Goal: Check status: Check status

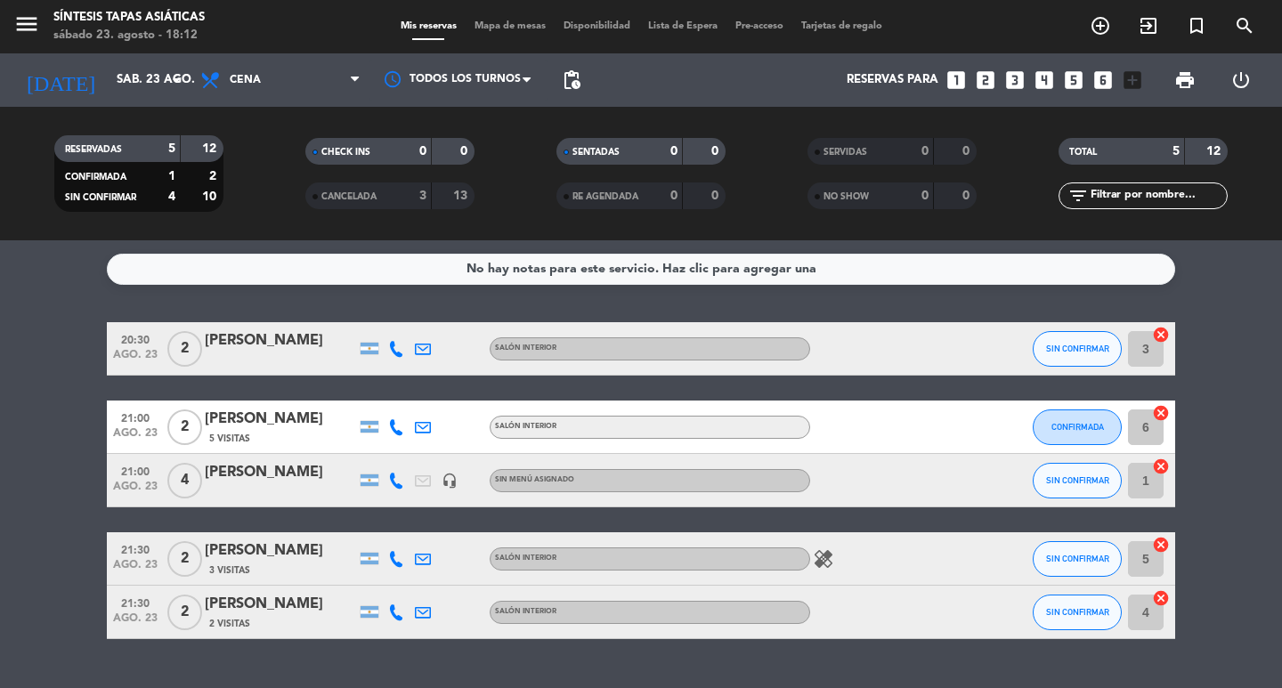
click at [511, 28] on span "Mapa de mesas" at bounding box center [509, 26] width 89 height 10
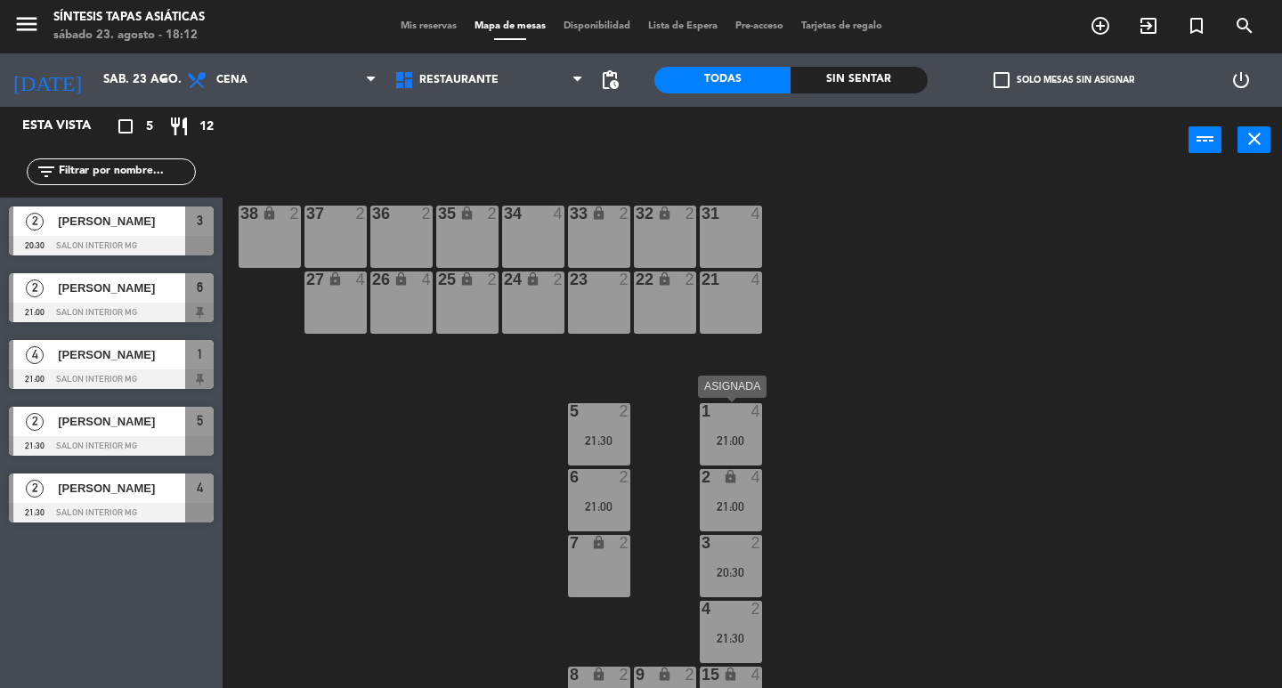
click at [724, 445] on div "21:00" at bounding box center [731, 440] width 62 height 12
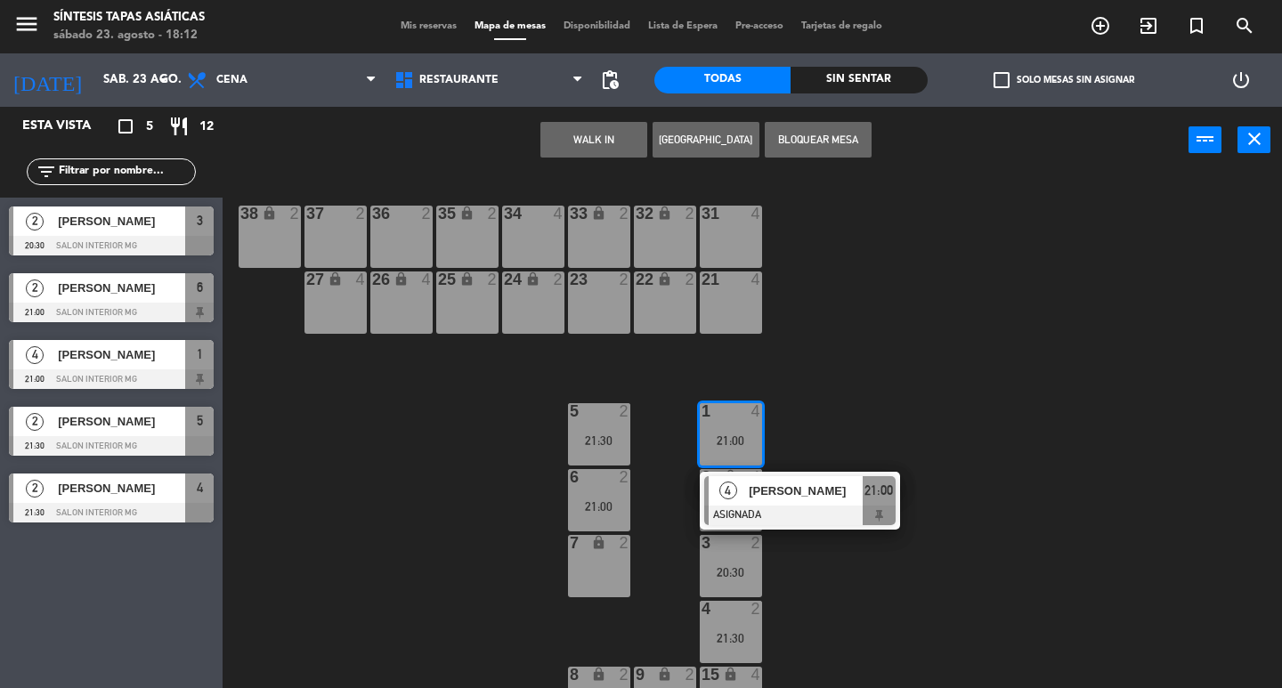
click at [856, 420] on div "31 4 32 lock 2 33 lock 2 34 4 35 lock 2 36 2 37 2 38 lock 2 21 4 22 lock 2 23 2…" at bounding box center [758, 431] width 1047 height 514
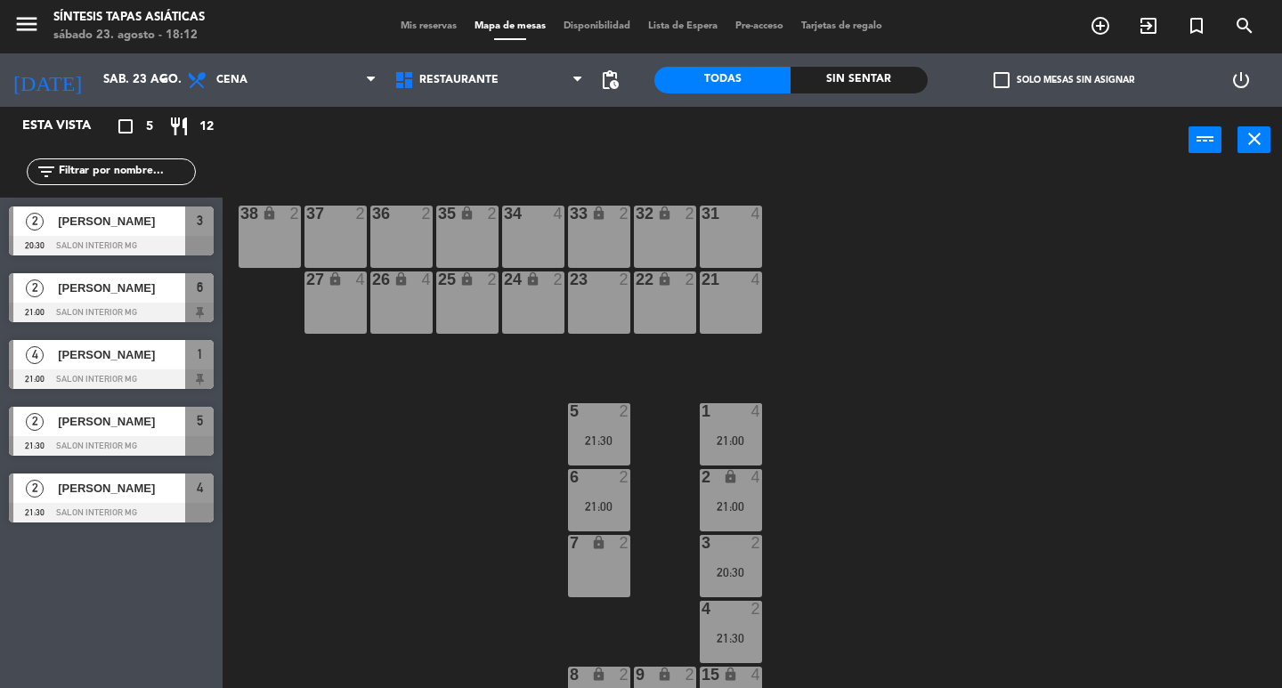
click at [727, 433] on div "1 4 21:00" at bounding box center [731, 434] width 62 height 62
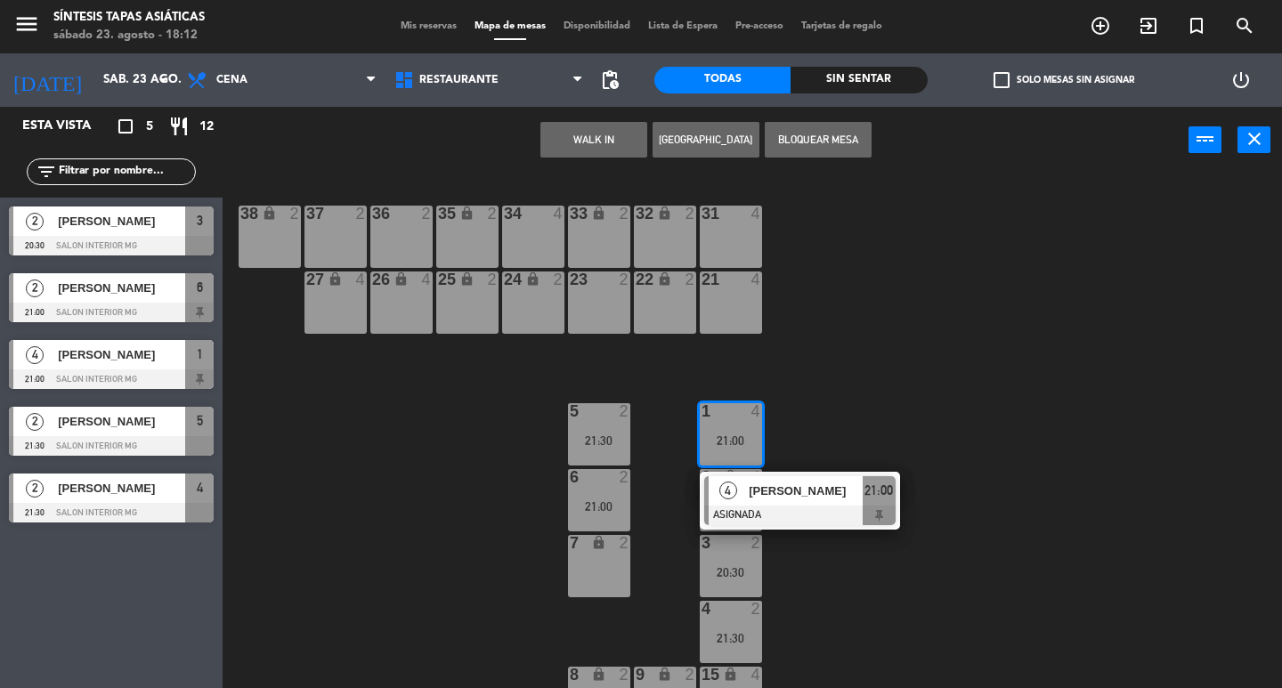
click at [914, 433] on div "31 4 32 lock 2 33 lock 2 34 4 35 lock 2 36 2 37 2 38 lock 2 21 4 22 lock 2 23 2…" at bounding box center [758, 431] width 1047 height 514
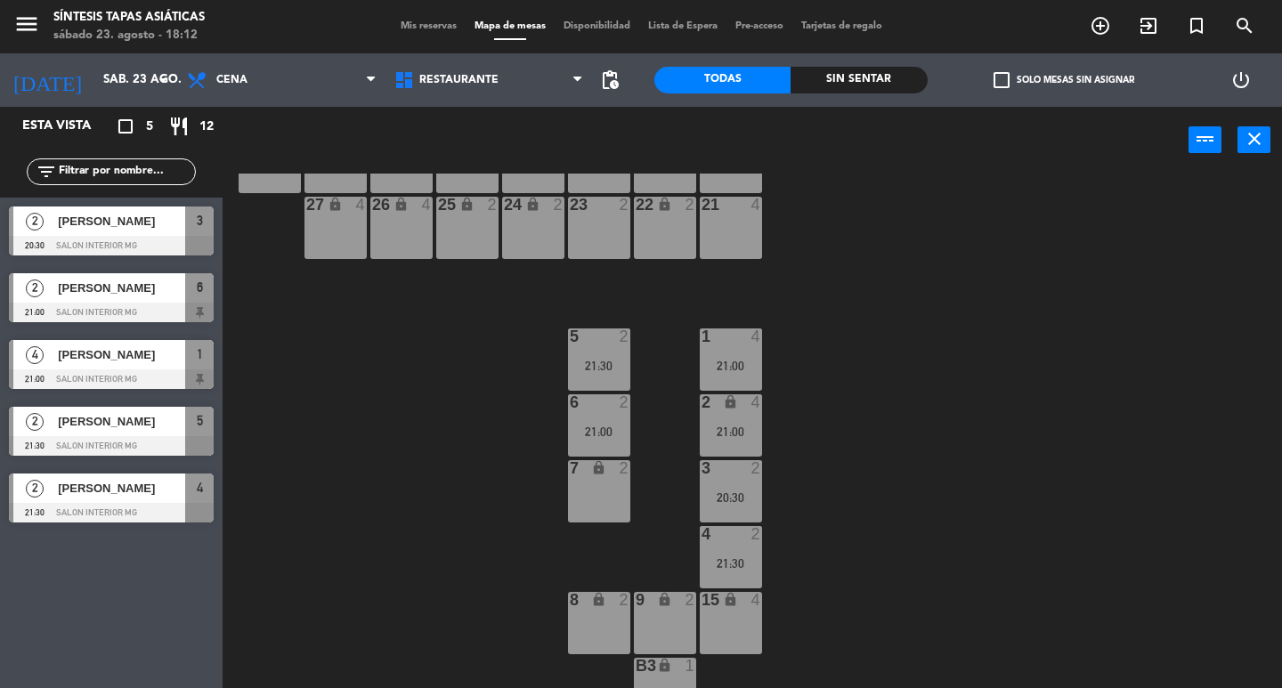
scroll to position [178, 0]
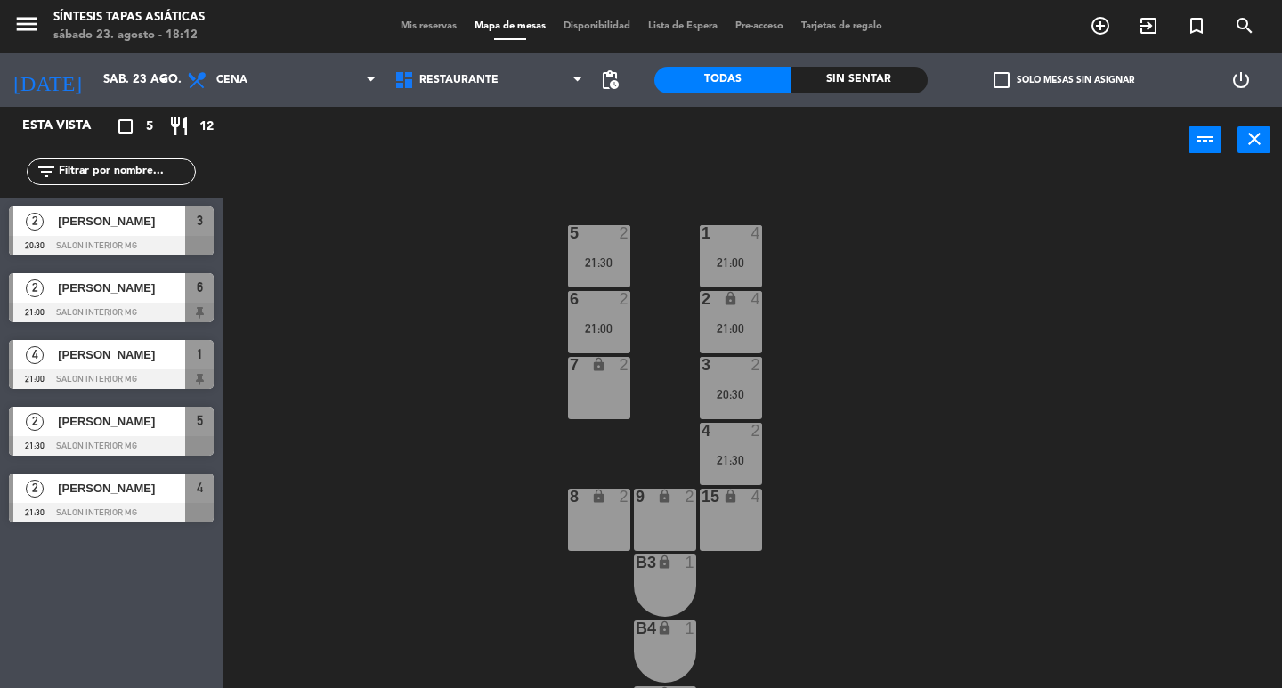
click at [612, 327] on div "21:00" at bounding box center [599, 328] width 62 height 12
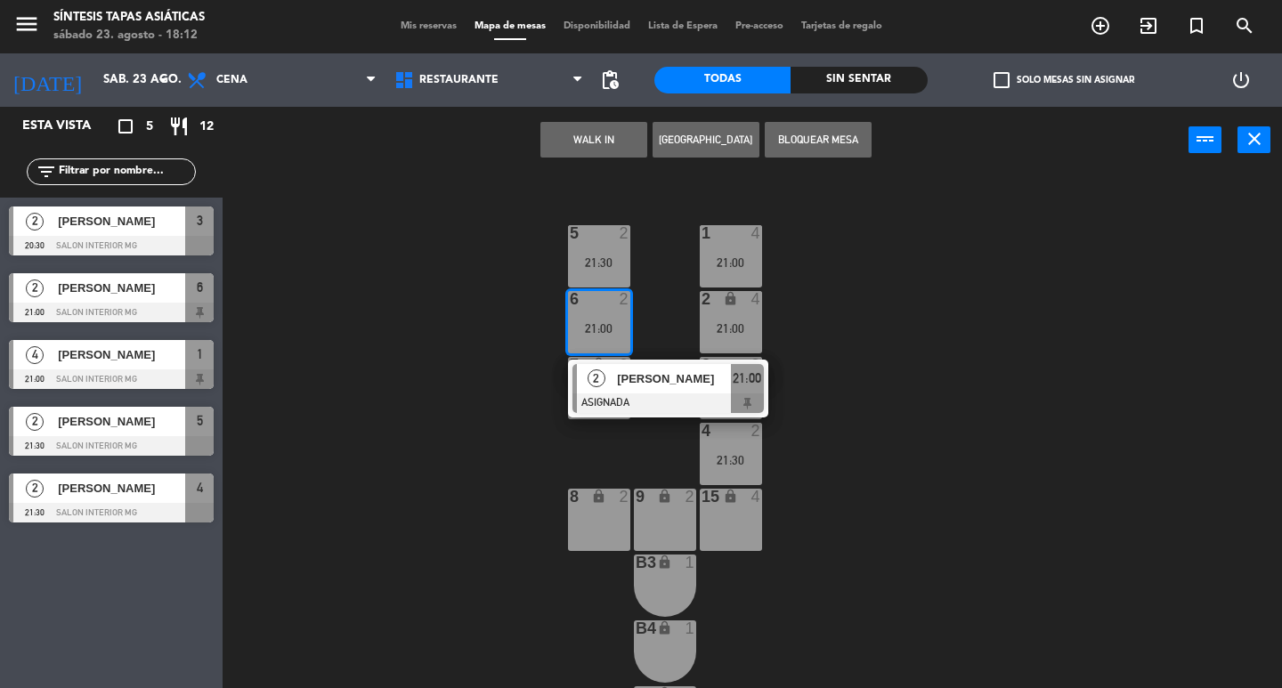
click at [512, 344] on div "31 4 32 lock 2 33 lock 2 34 4 35 lock 2 36 2 37 2 38 lock 2 21 4 22 lock 2 23 2…" at bounding box center [758, 431] width 1047 height 514
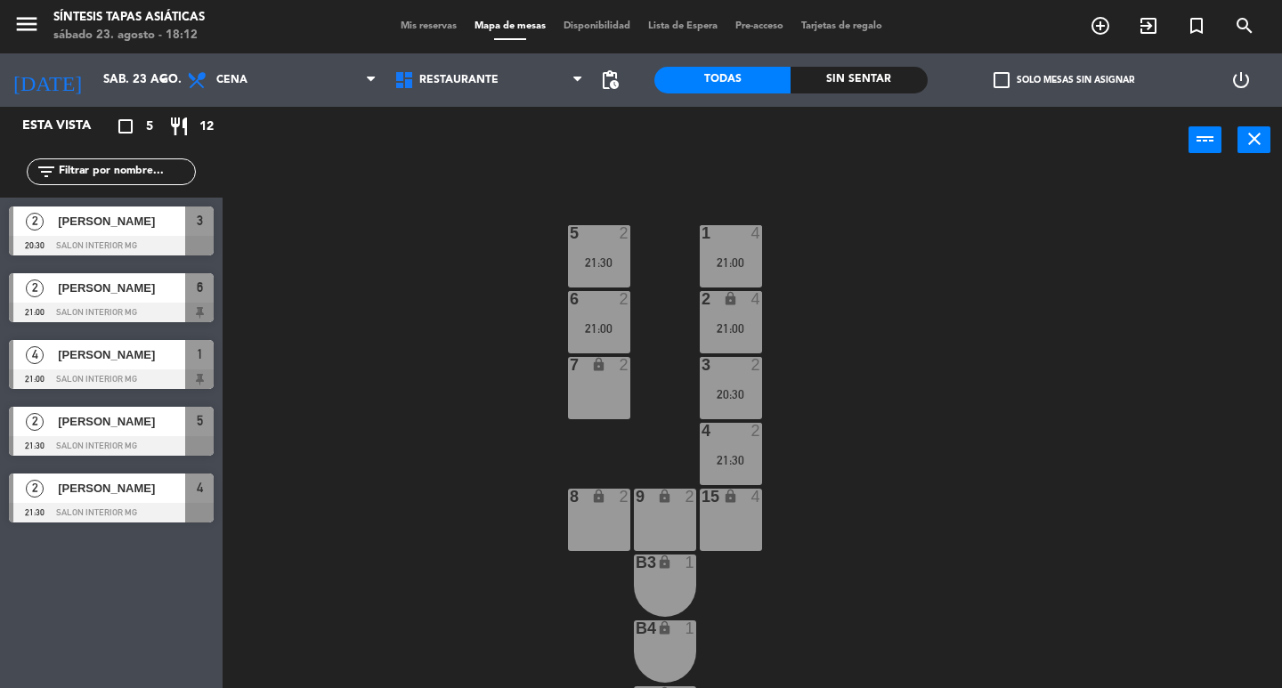
click at [580, 233] on div "5" at bounding box center [568, 233] width 29 height 16
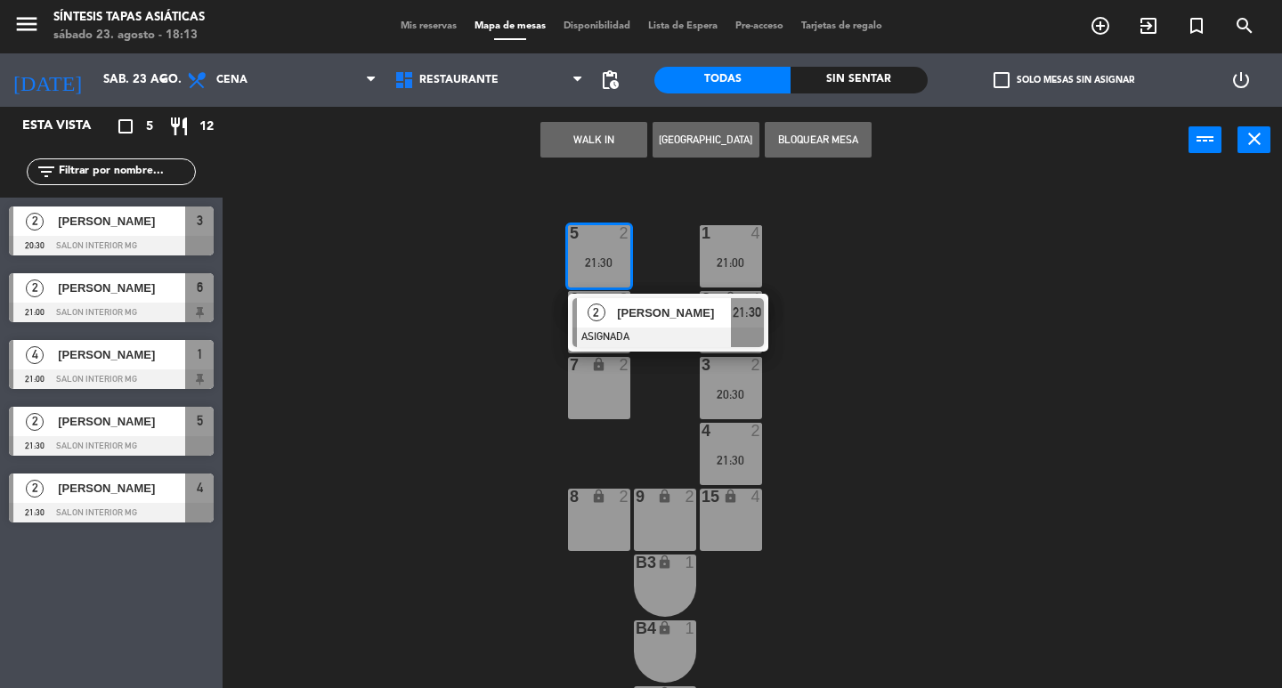
click at [800, 442] on div "31 4 32 lock 2 33 lock 2 34 4 35 lock 2 36 2 37 2 38 lock 2 21 4 22 lock 2 23 2…" at bounding box center [758, 431] width 1047 height 514
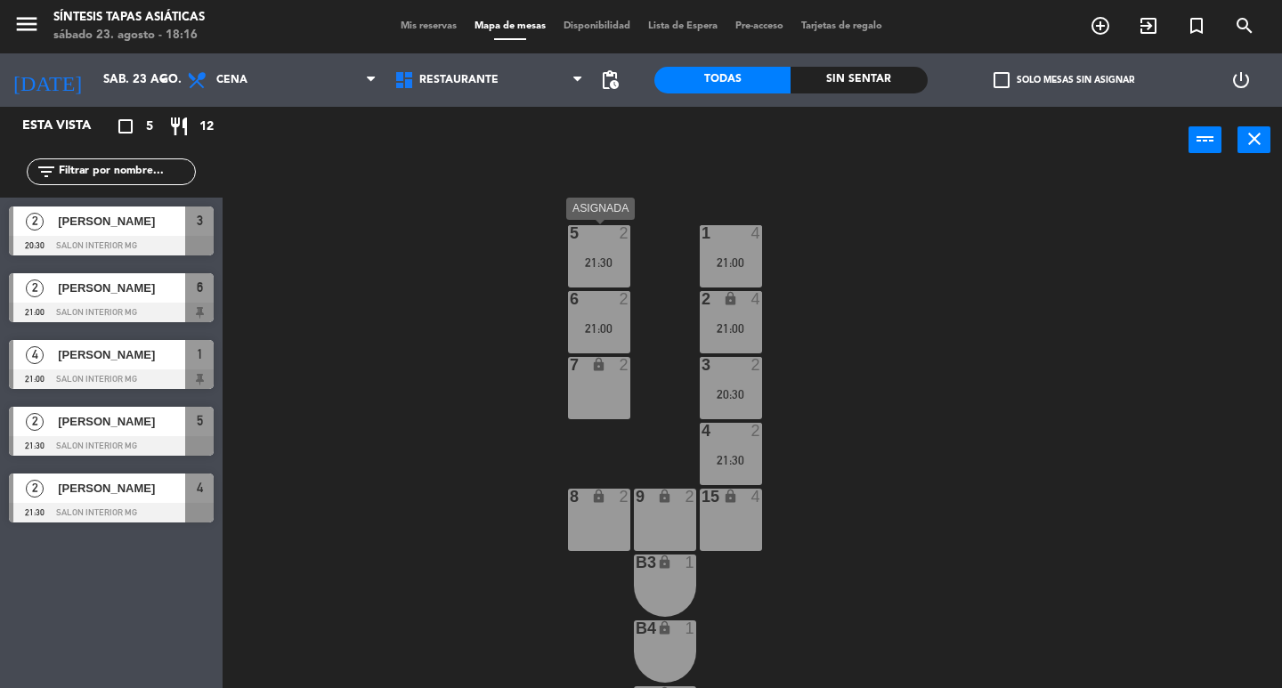
click at [612, 276] on div "5 2 21:30" at bounding box center [599, 256] width 62 height 62
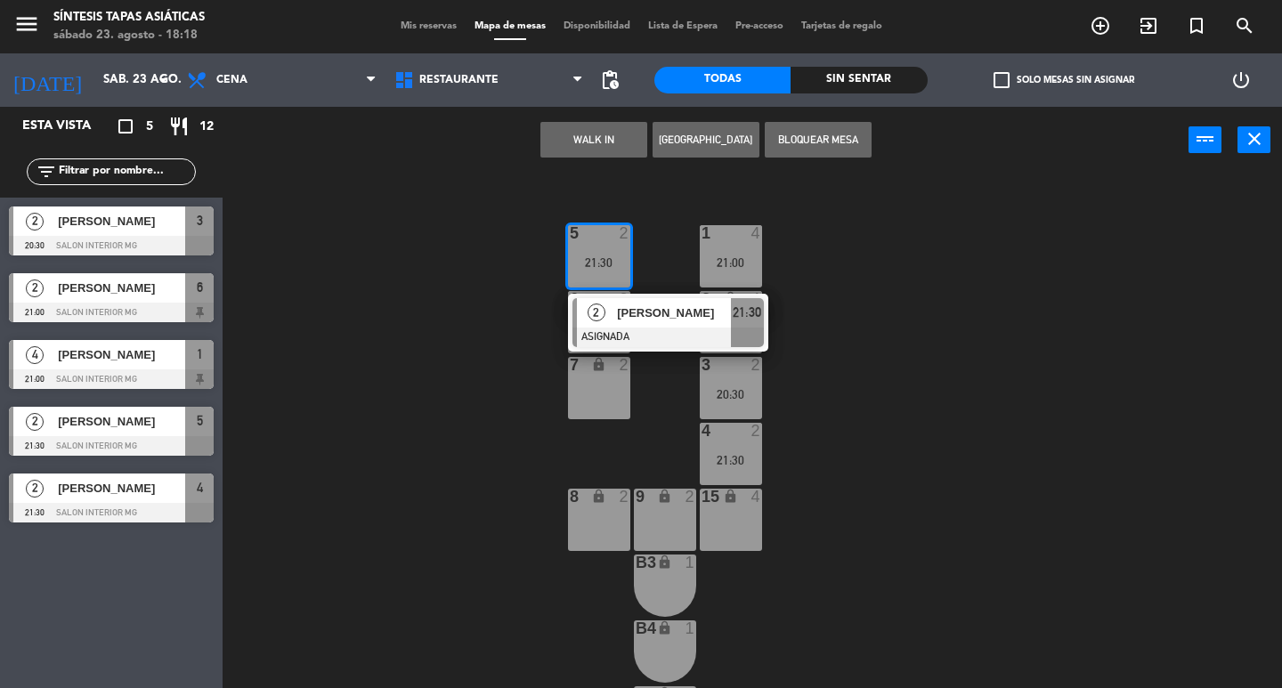
click at [433, 360] on div "31 4 32 lock 2 33 lock 2 34 4 35 lock 2 36 2 37 2 38 lock 2 21 4 22 lock 2 23 2…" at bounding box center [758, 431] width 1047 height 514
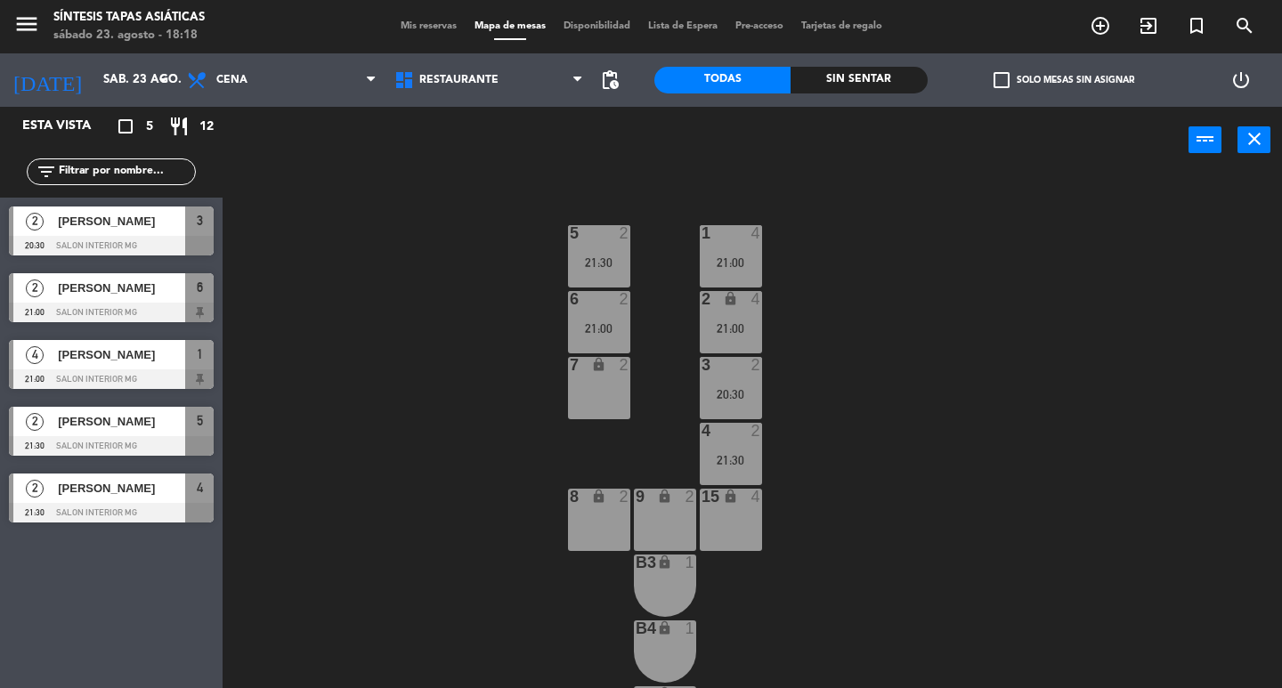
click at [611, 329] on div "21:00" at bounding box center [599, 328] width 62 height 12
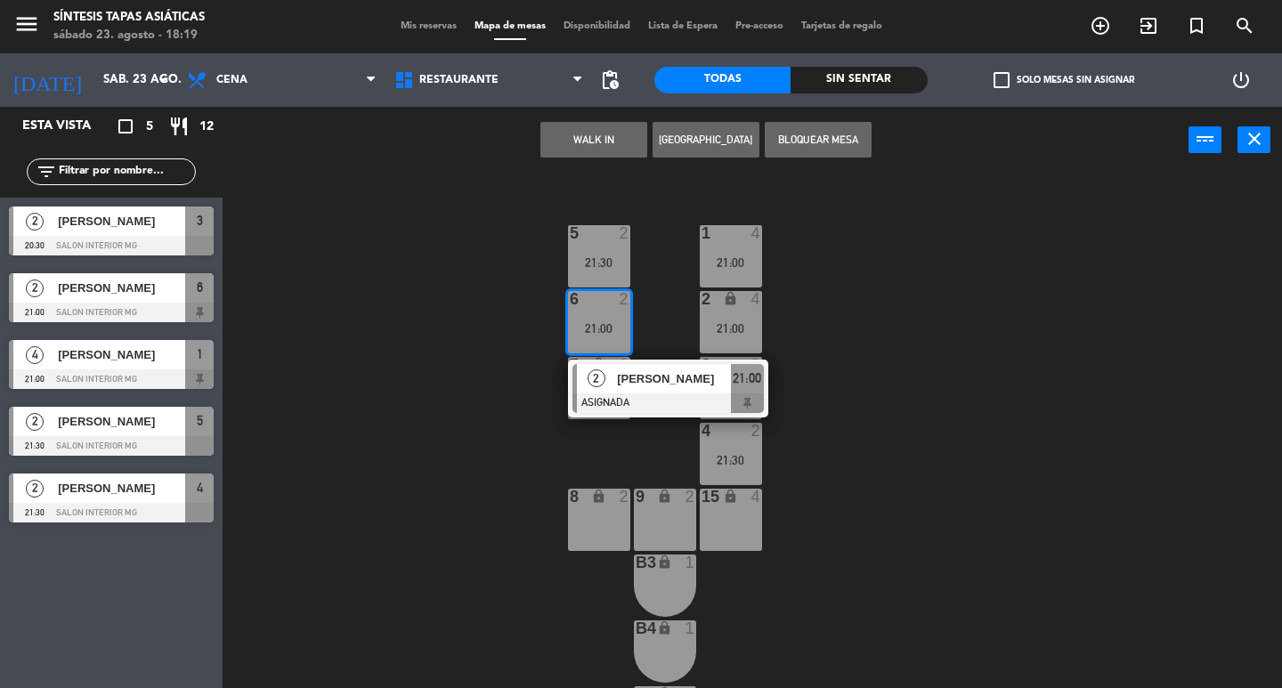
click at [433, 539] on div "31 4 32 lock 2 33 lock 2 34 4 35 lock 2 36 2 37 2 38 lock 2 21 4 22 lock 2 23 2…" at bounding box center [758, 431] width 1047 height 514
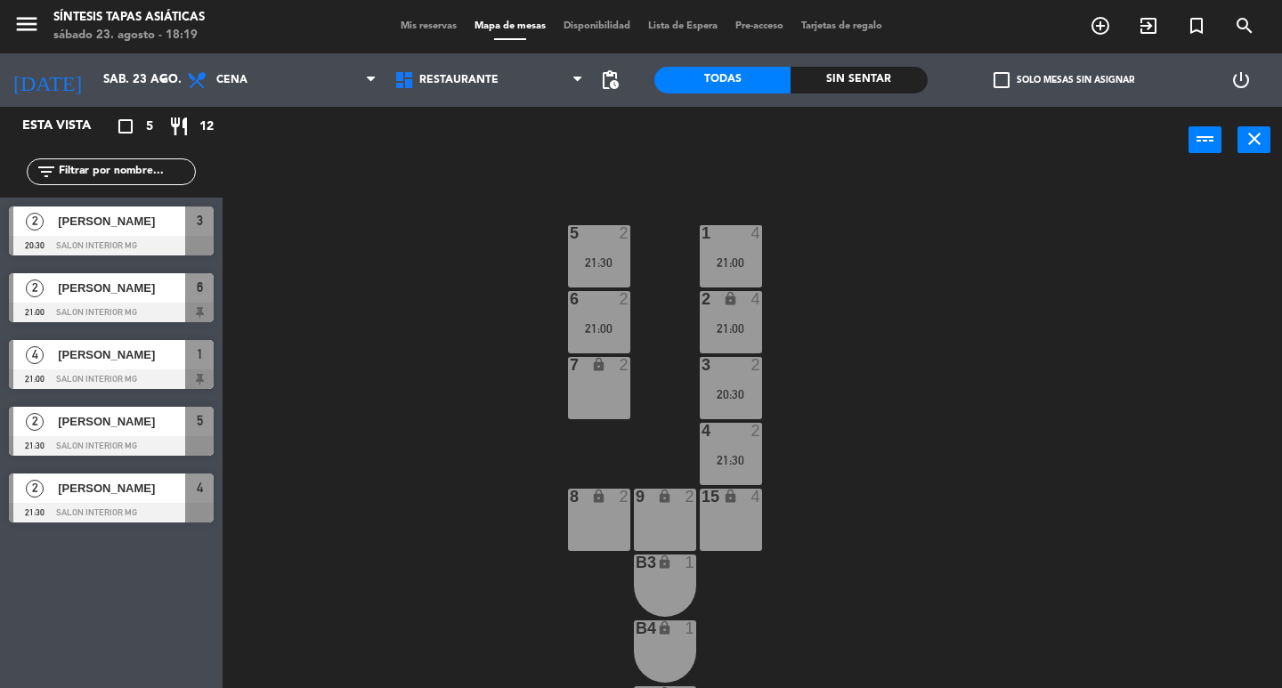
click at [876, 400] on div "31 4 32 lock 2 33 lock 2 34 4 35 lock 2 36 2 37 2 38 lock 2 21 4 22 lock 2 23 2…" at bounding box center [758, 431] width 1047 height 514
click at [738, 256] on div "21:00" at bounding box center [731, 262] width 62 height 12
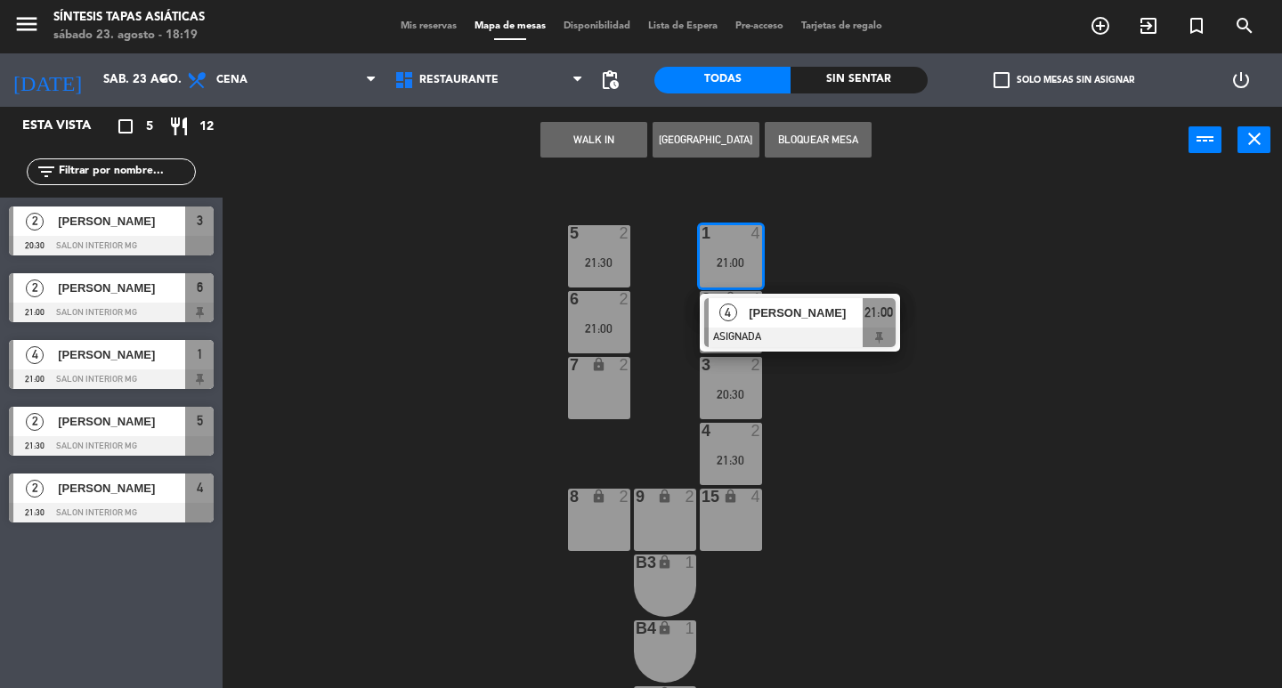
drag, startPoint x: 869, startPoint y: 540, endPoint x: 754, endPoint y: 392, distance: 187.6
click at [865, 537] on div "31 4 32 lock 2 33 lock 2 34 4 35 lock 2 36 2 37 2 38 lock 2 21 4 22 lock 2 23 2…" at bounding box center [758, 431] width 1047 height 514
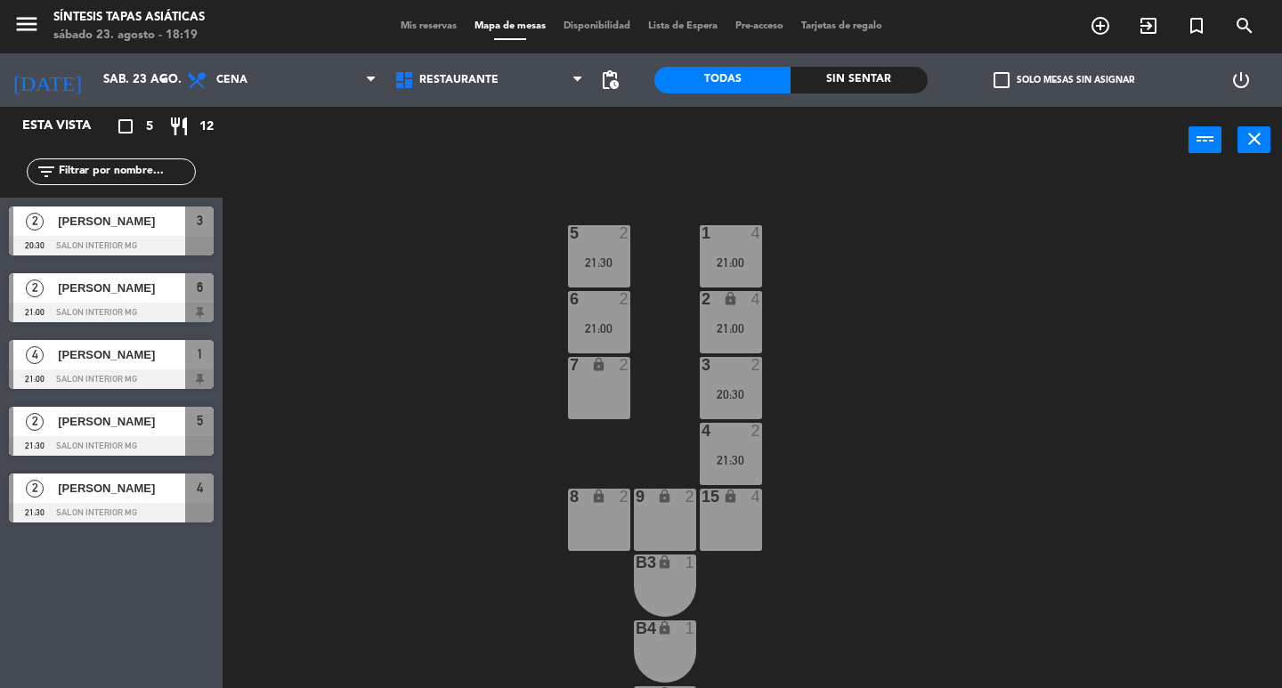
click at [748, 385] on div "3 2 20:30" at bounding box center [731, 388] width 62 height 62
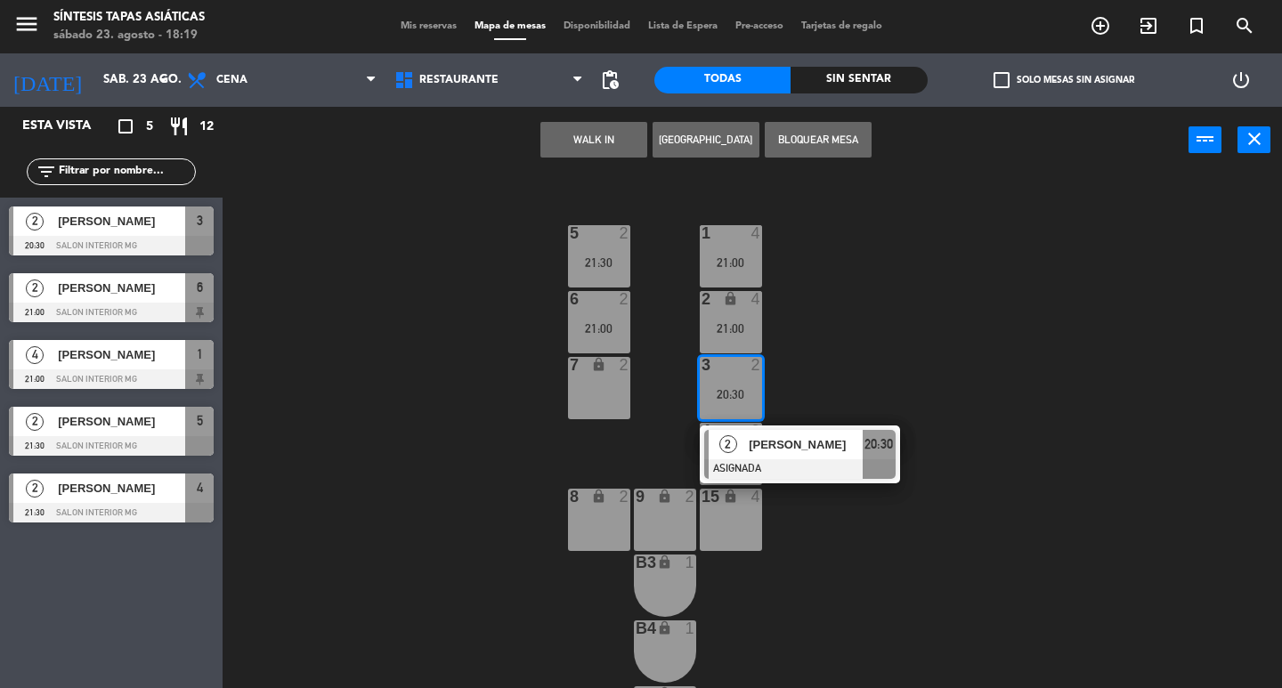
click at [830, 363] on div "31 4 32 lock 2 33 lock 2 34 4 35 lock 2 36 2 37 2 38 lock 2 21 4 22 lock 2 23 2…" at bounding box center [758, 431] width 1047 height 514
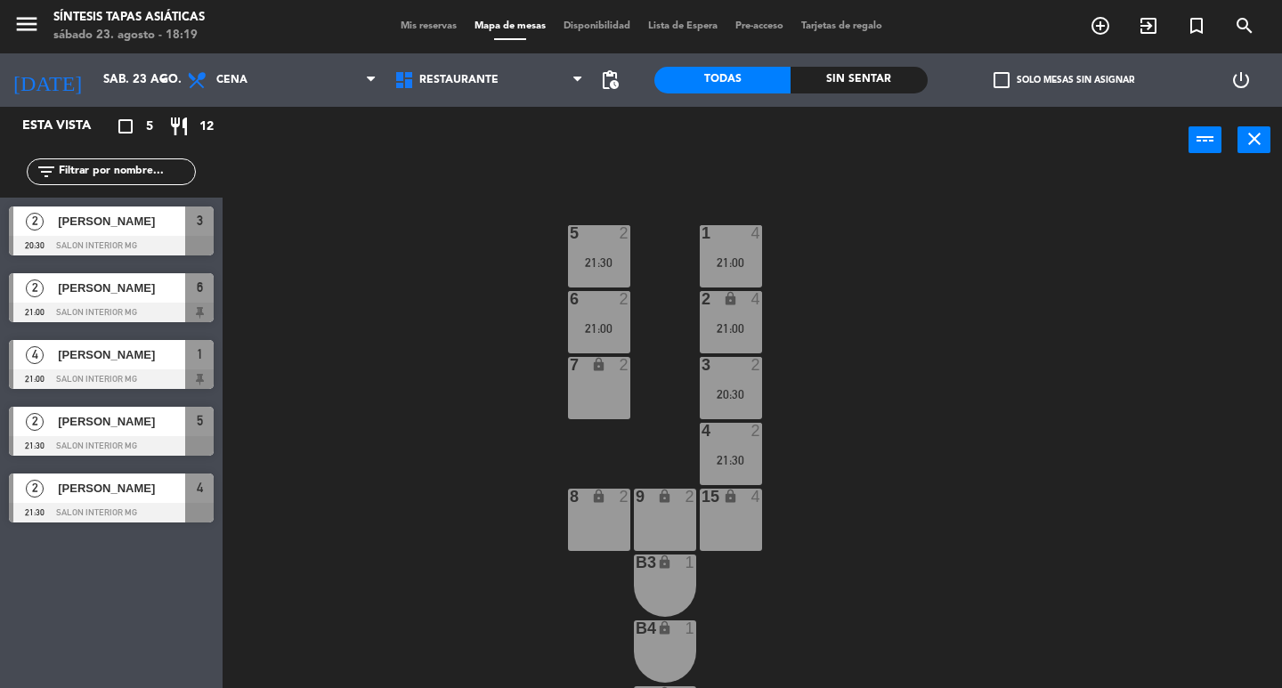
click at [746, 463] on div "21:30" at bounding box center [731, 460] width 62 height 12
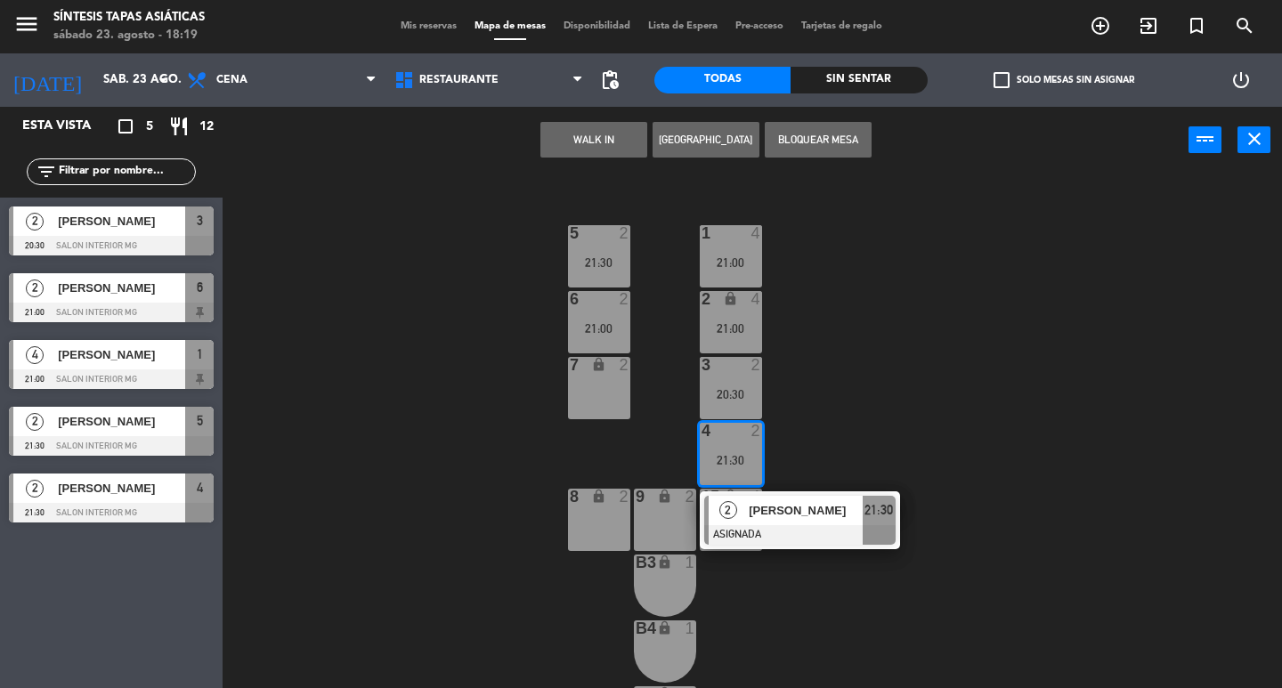
click at [781, 384] on div "31 4 32 lock 2 33 lock 2 34 4 35 lock 2 36 2 37 2 38 lock 2 21 4 22 lock 2 23 2…" at bounding box center [758, 431] width 1047 height 514
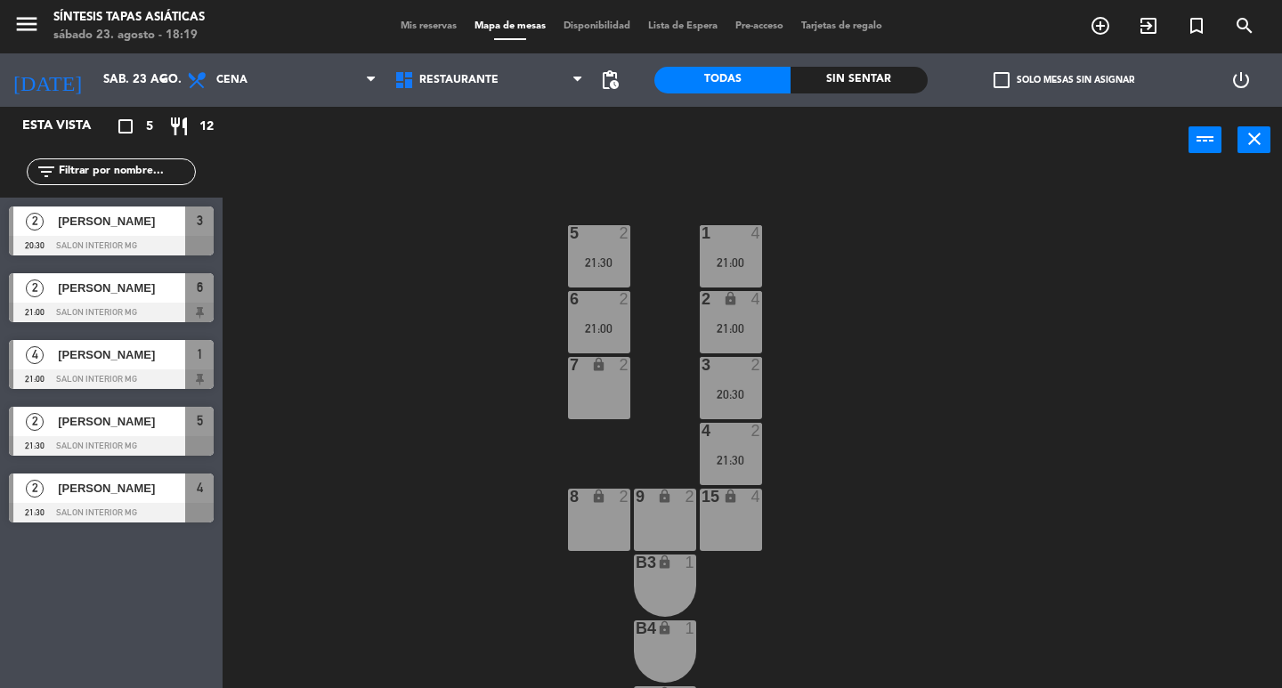
click at [719, 404] on div "3 2 20:30" at bounding box center [731, 388] width 62 height 62
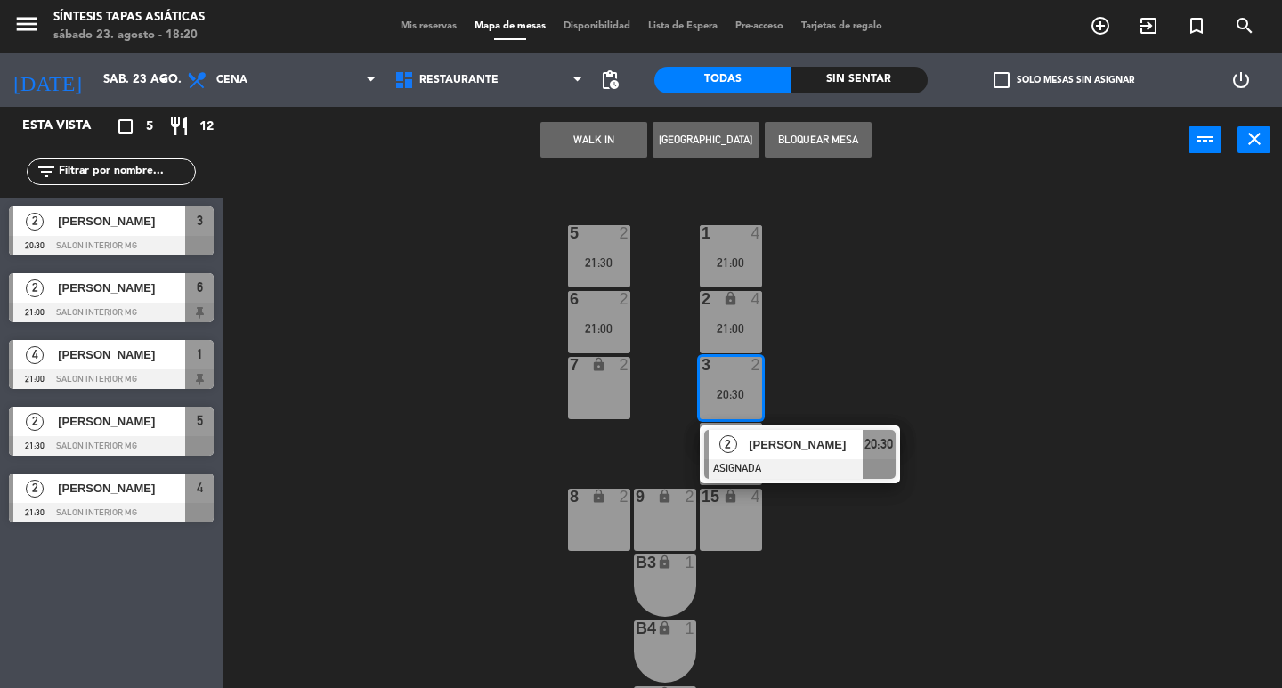
click at [890, 352] on div "31 4 32 lock 2 33 lock 2 34 4 35 lock 2 36 2 37 2 38 lock 2 21 4 22 lock 2 23 2…" at bounding box center [758, 431] width 1047 height 514
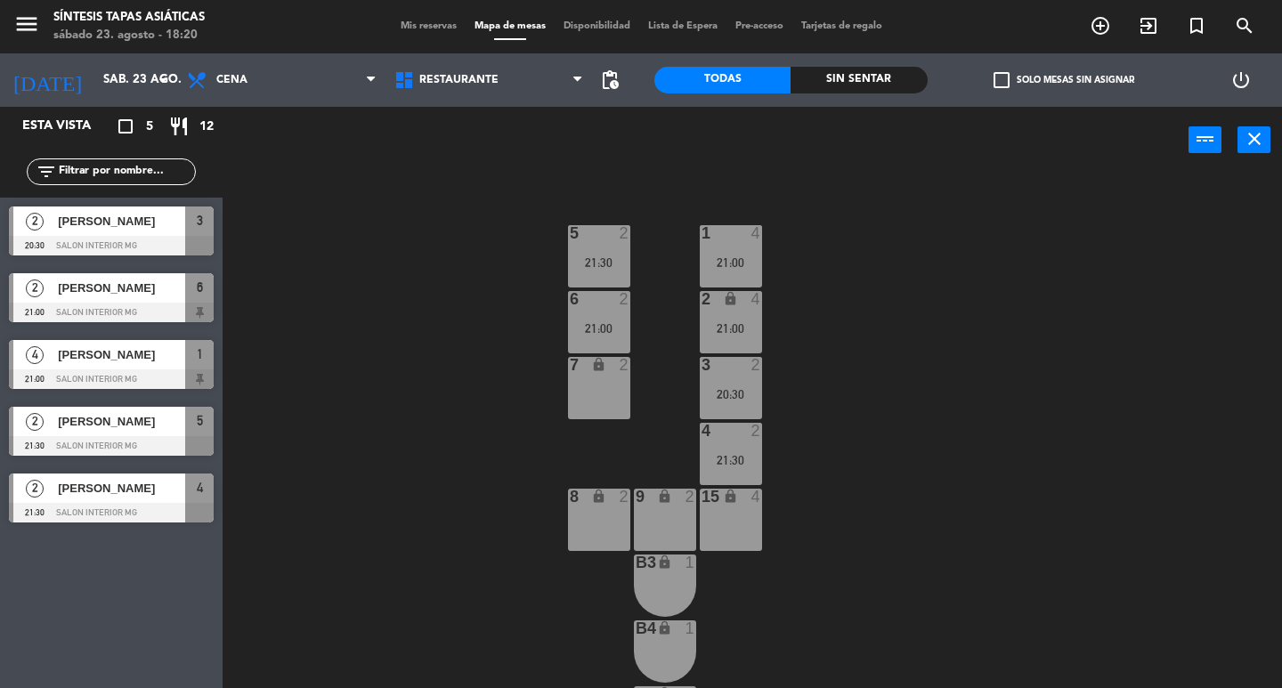
click at [760, 436] on div "2" at bounding box center [756, 431] width 11 height 16
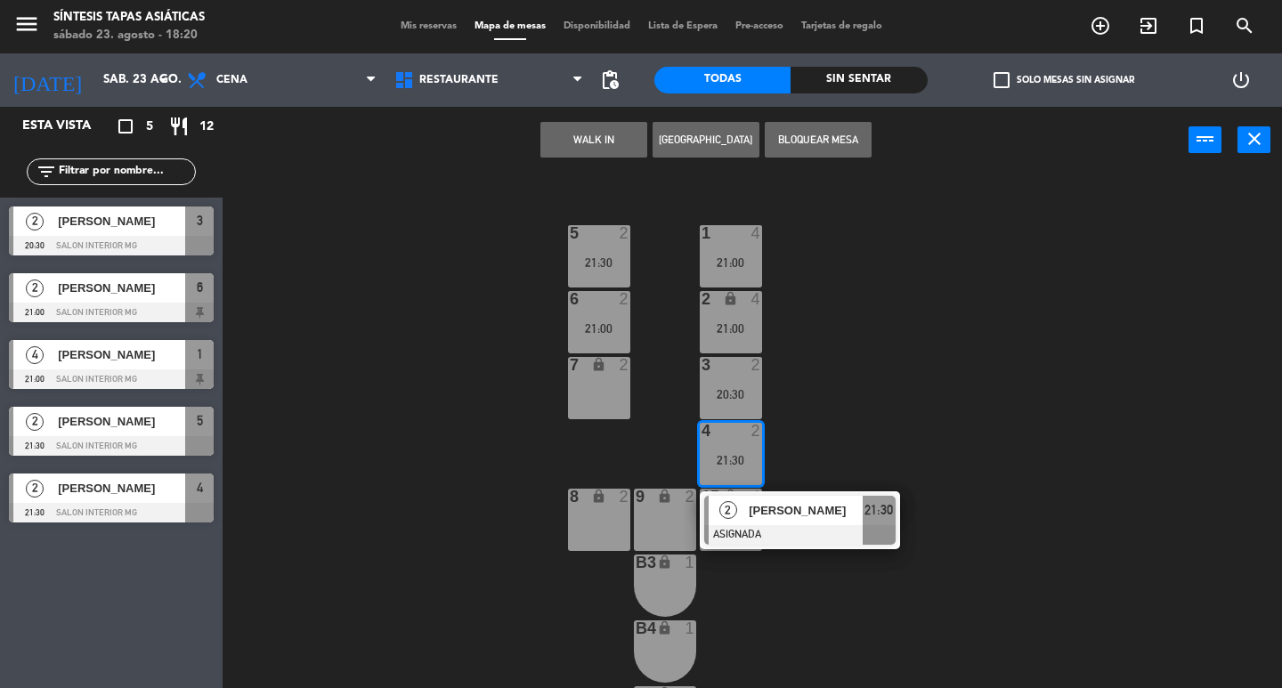
click at [568, 538] on div "8 lock 2" at bounding box center [599, 520] width 62 height 62
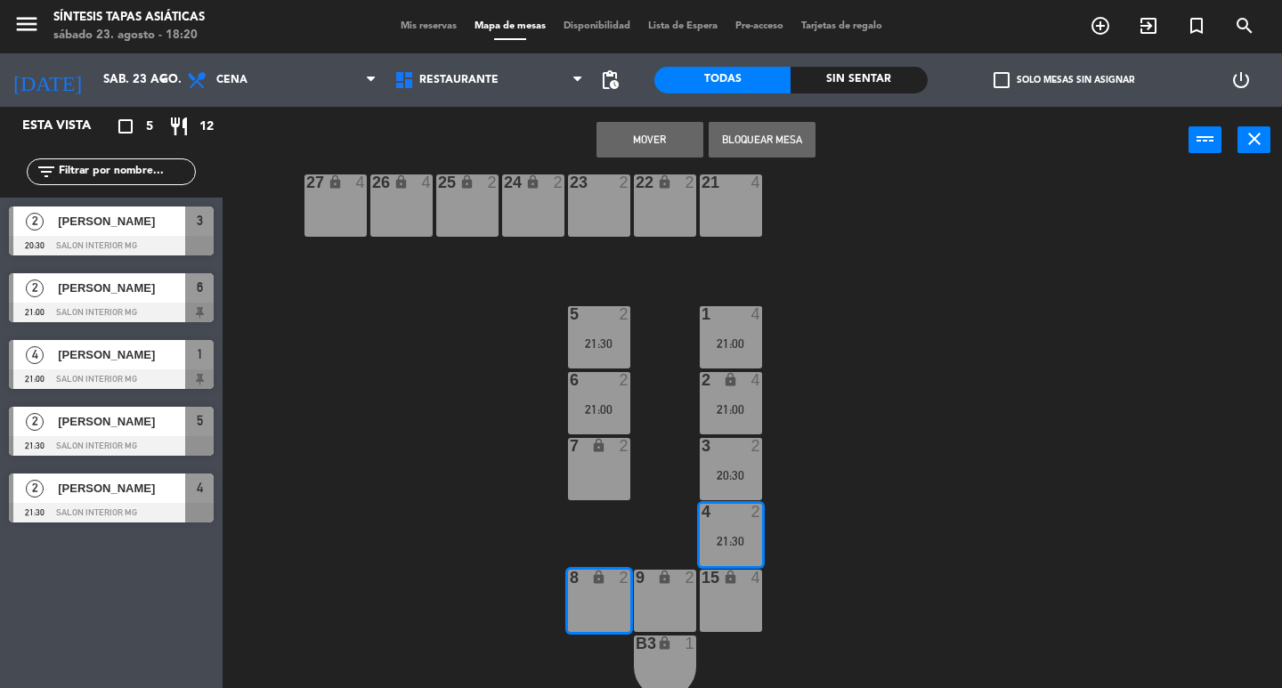
scroll to position [0, 0]
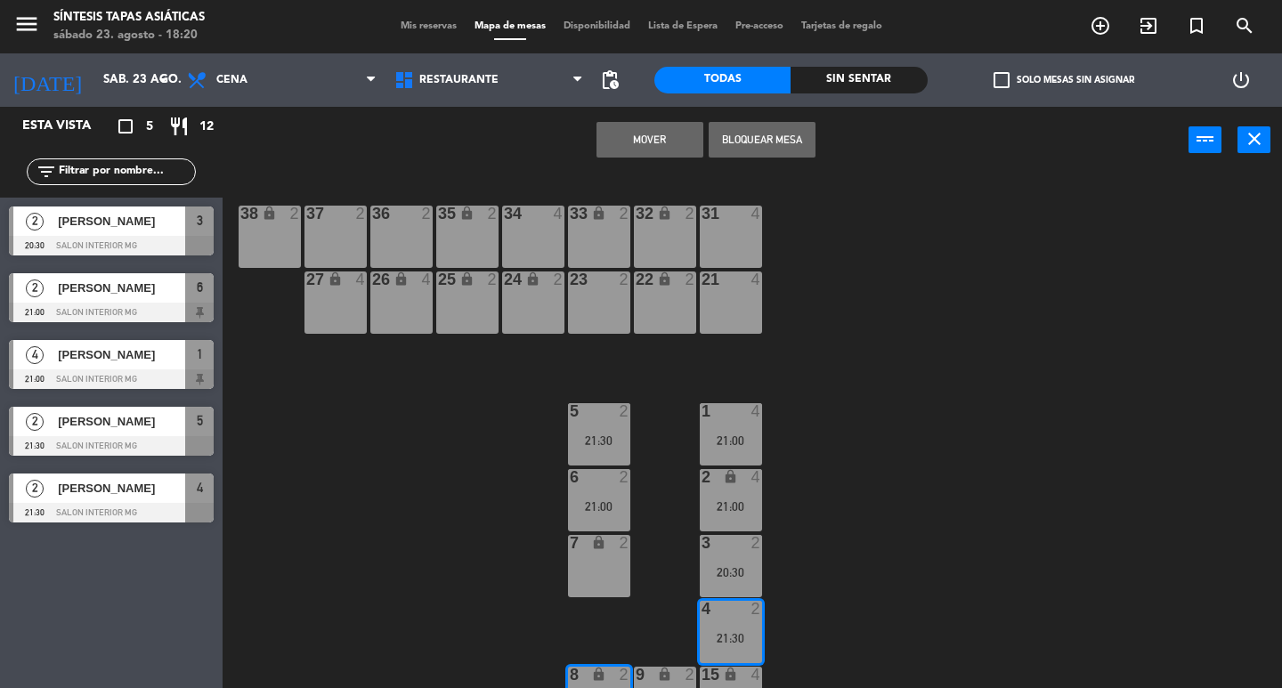
click at [414, 12] on div "menu Síntesis Tapas Asiáticas sábado 23. agosto - 18:20 Mis reservas Mapa de me…" at bounding box center [641, 26] width 1282 height 53
click at [412, 23] on span "Mis reservas" at bounding box center [429, 26] width 74 height 10
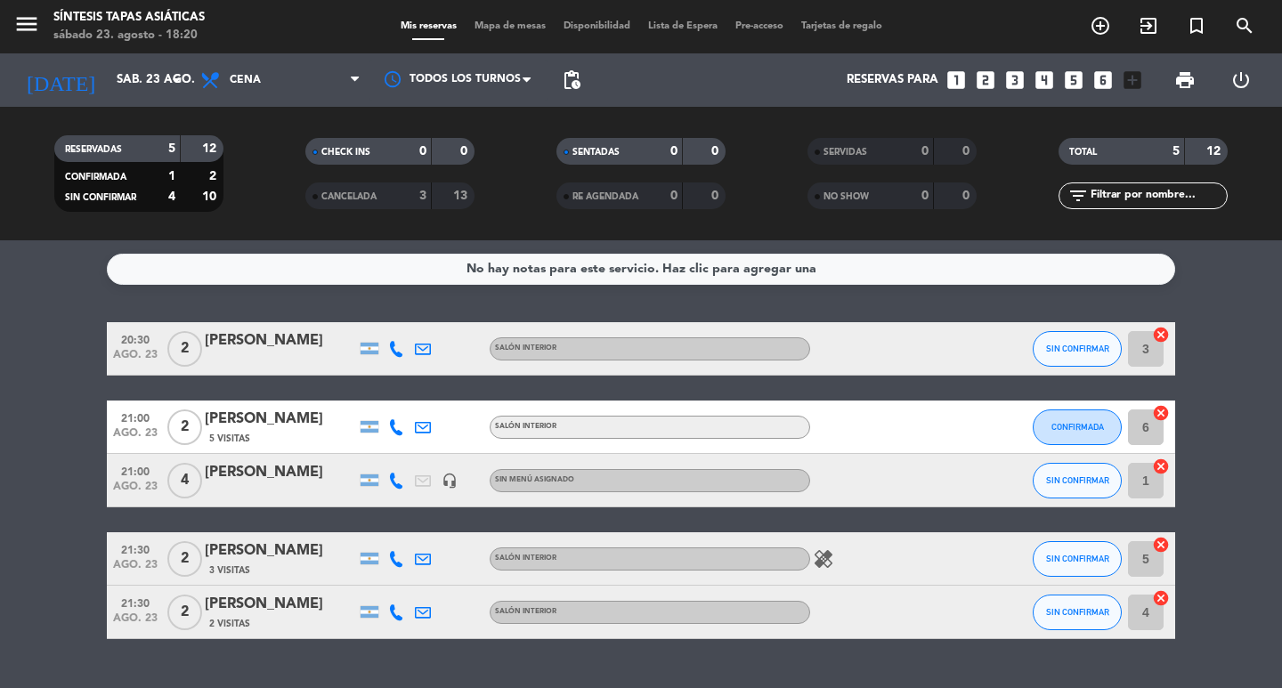
scroll to position [40, 0]
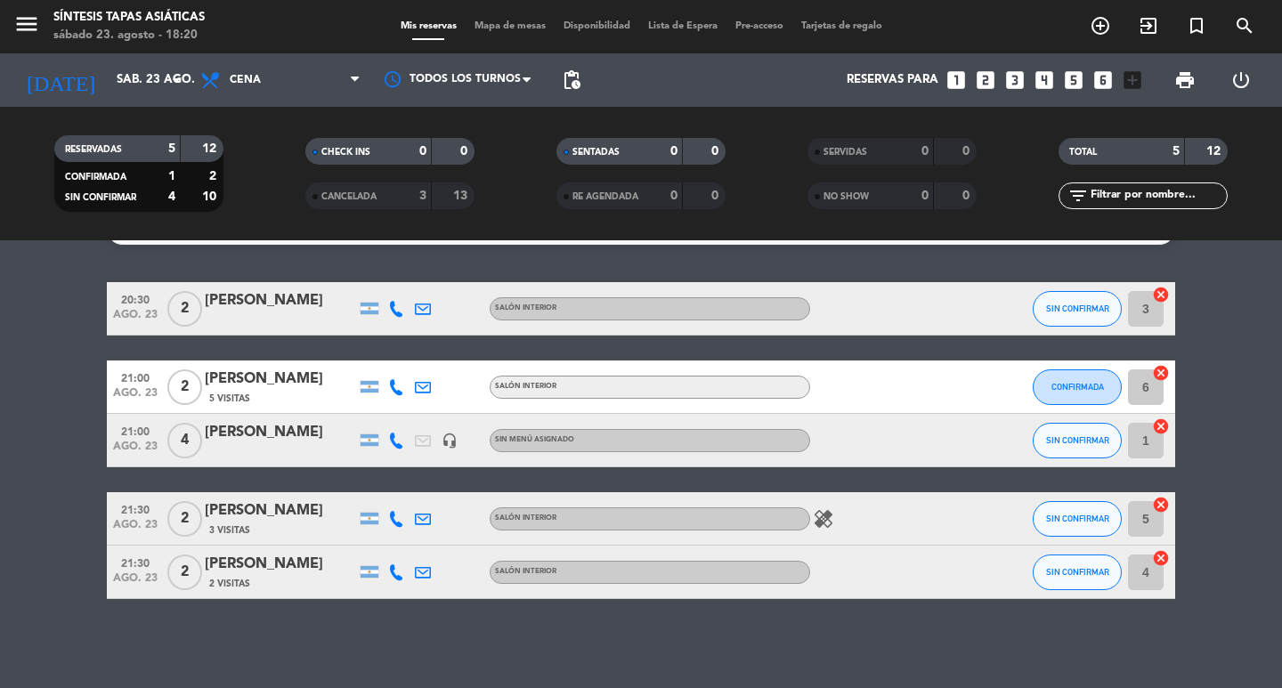
click at [827, 519] on icon "healing" at bounding box center [823, 518] width 21 height 21
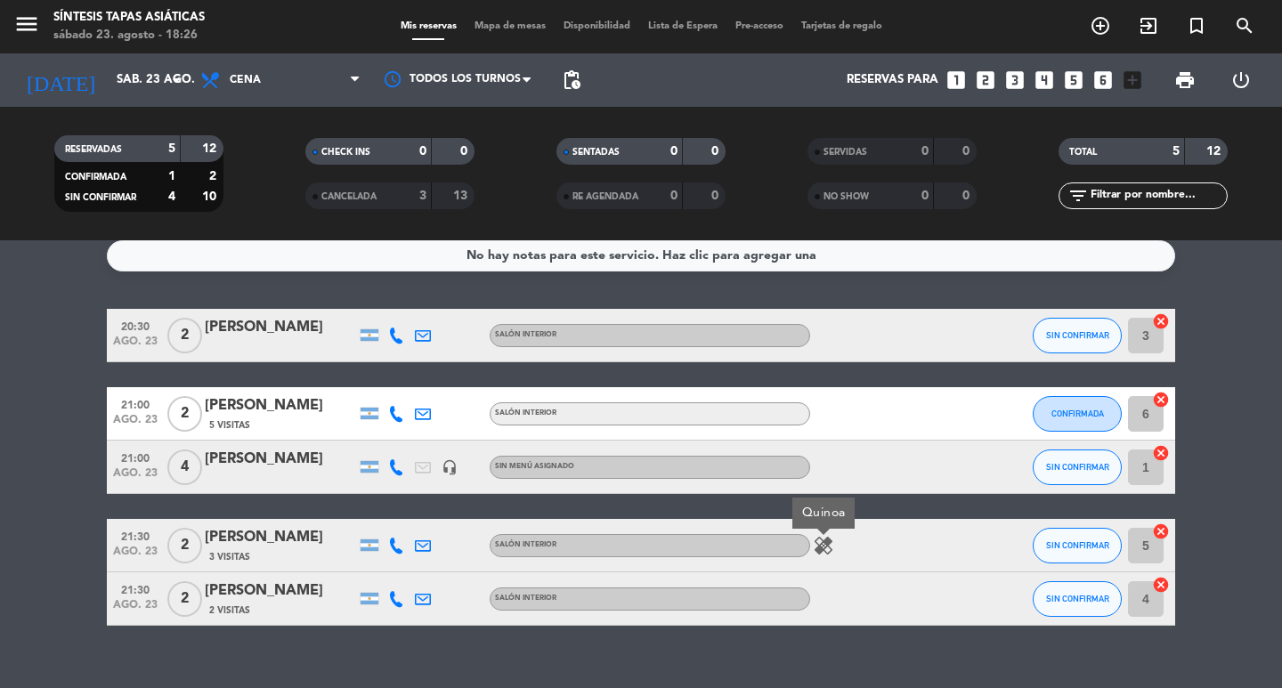
scroll to position [0, 0]
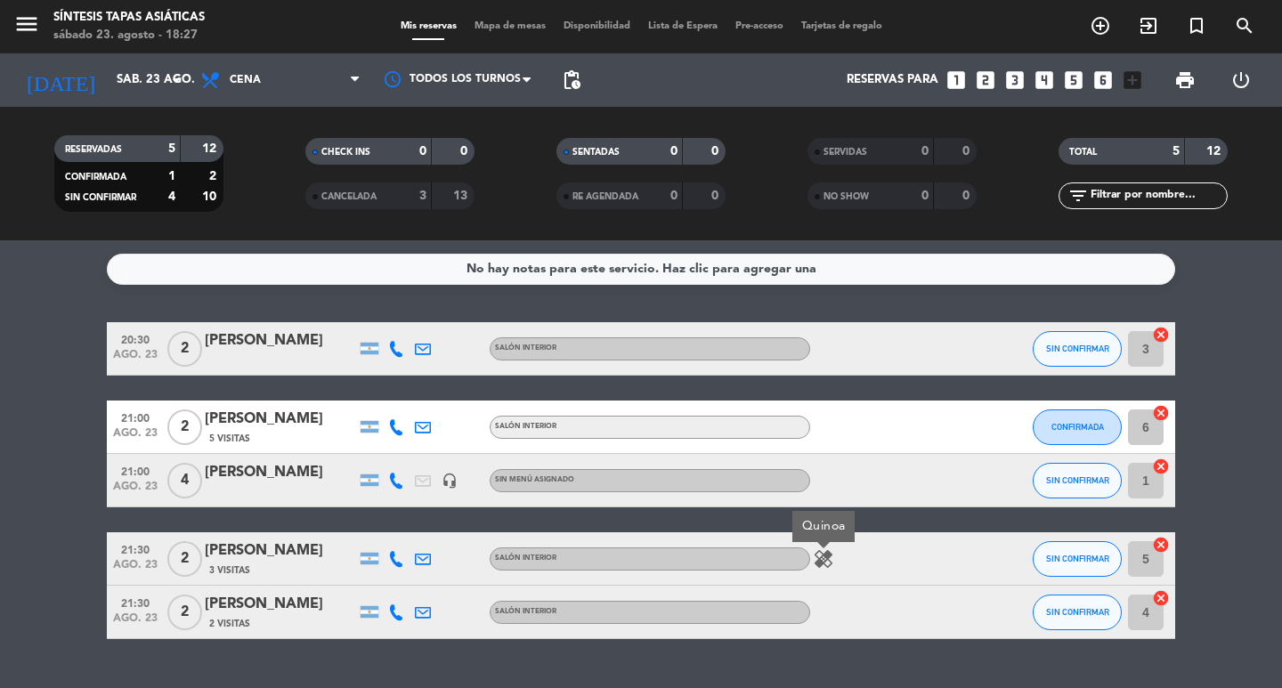
click at [229, 343] on div "[PERSON_NAME]" at bounding box center [280, 340] width 151 height 23
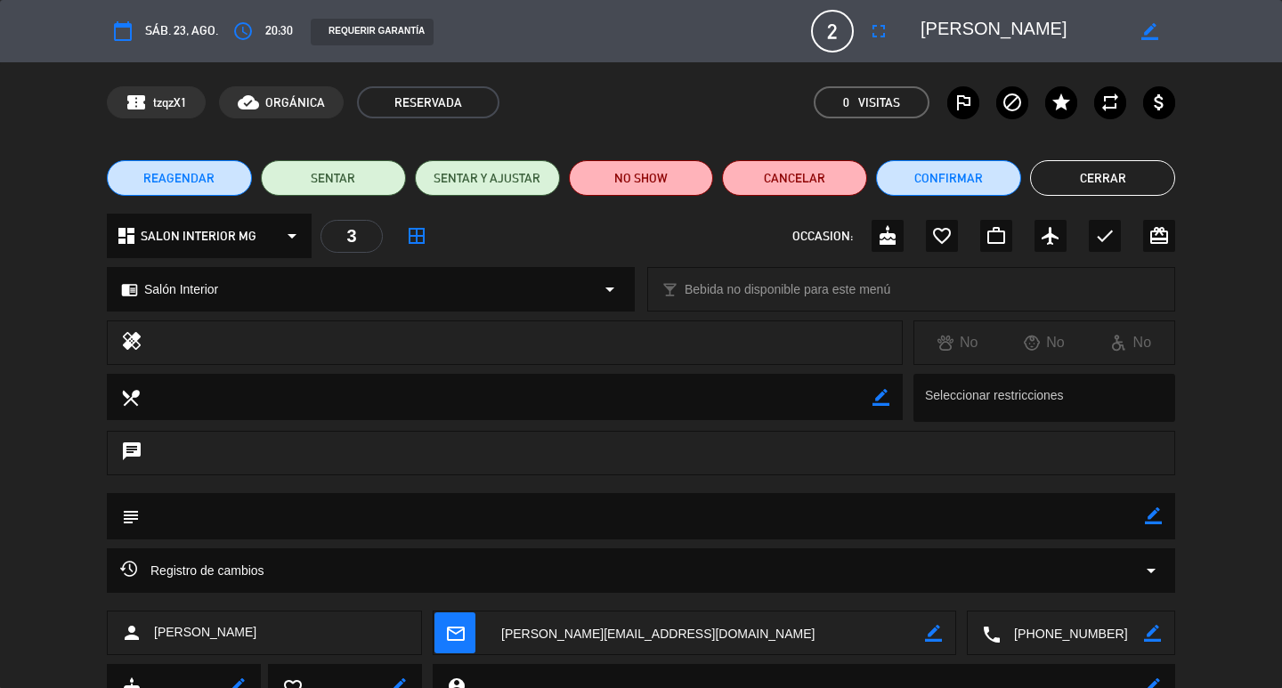
click at [545, 633] on textarea at bounding box center [706, 633] width 437 height 44
click at [1096, 181] on button "Cerrar" at bounding box center [1102, 178] width 145 height 36
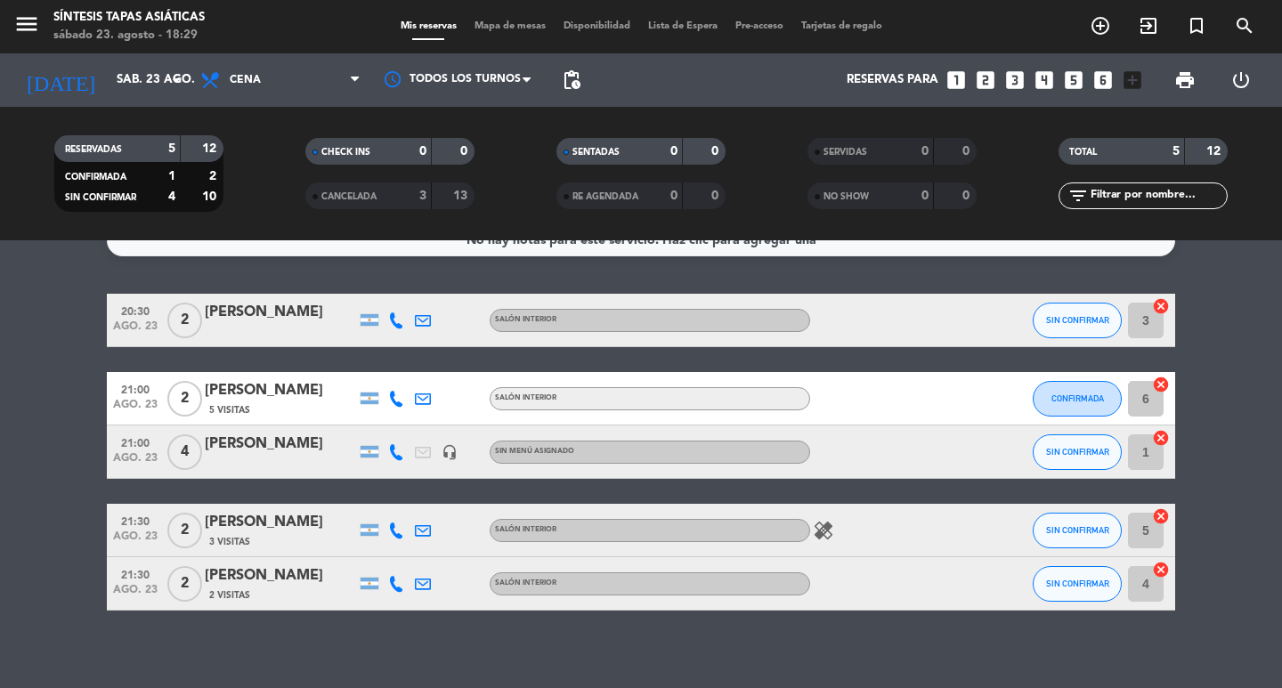
scroll to position [40, 0]
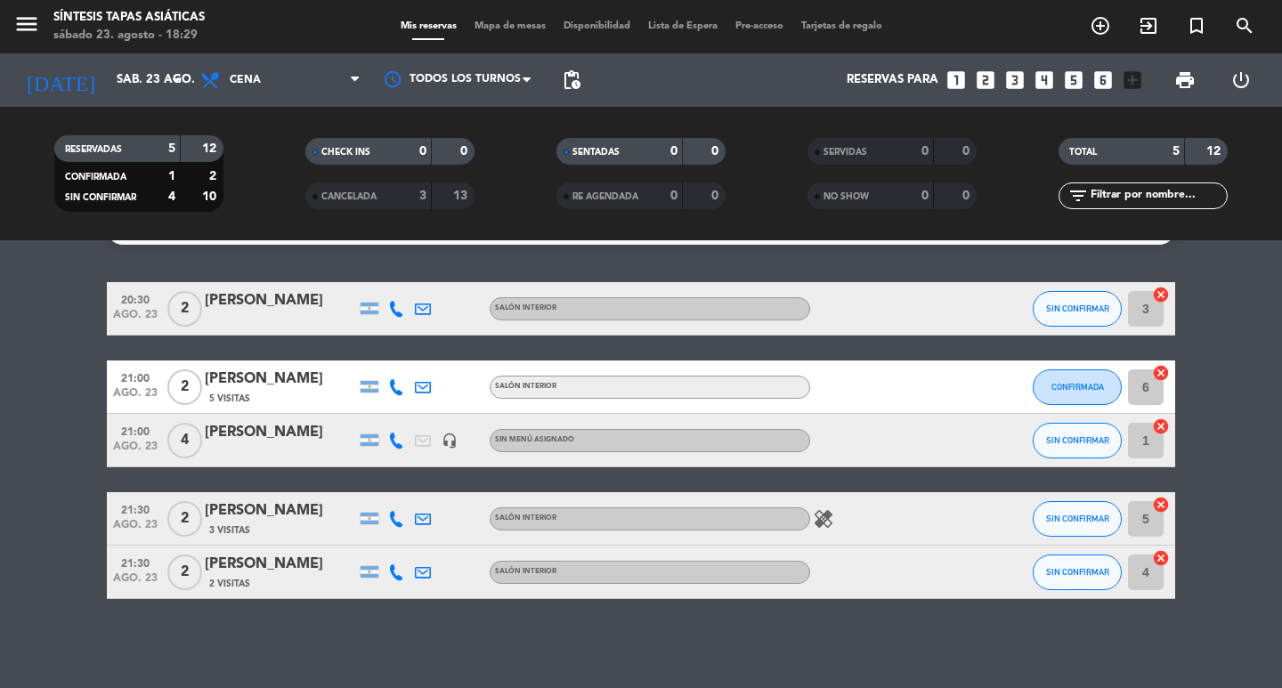
click at [260, 388] on div "[PERSON_NAME]" at bounding box center [280, 379] width 151 height 23
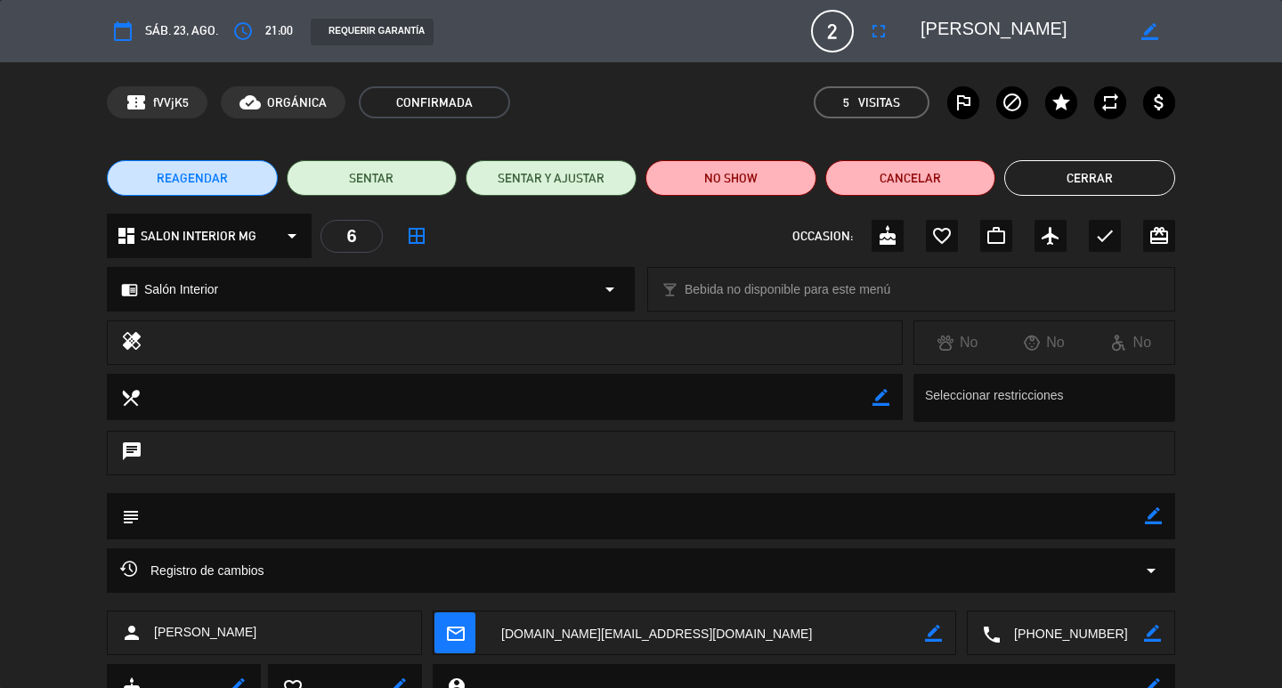
click at [1110, 179] on button "Cerrar" at bounding box center [1089, 178] width 171 height 36
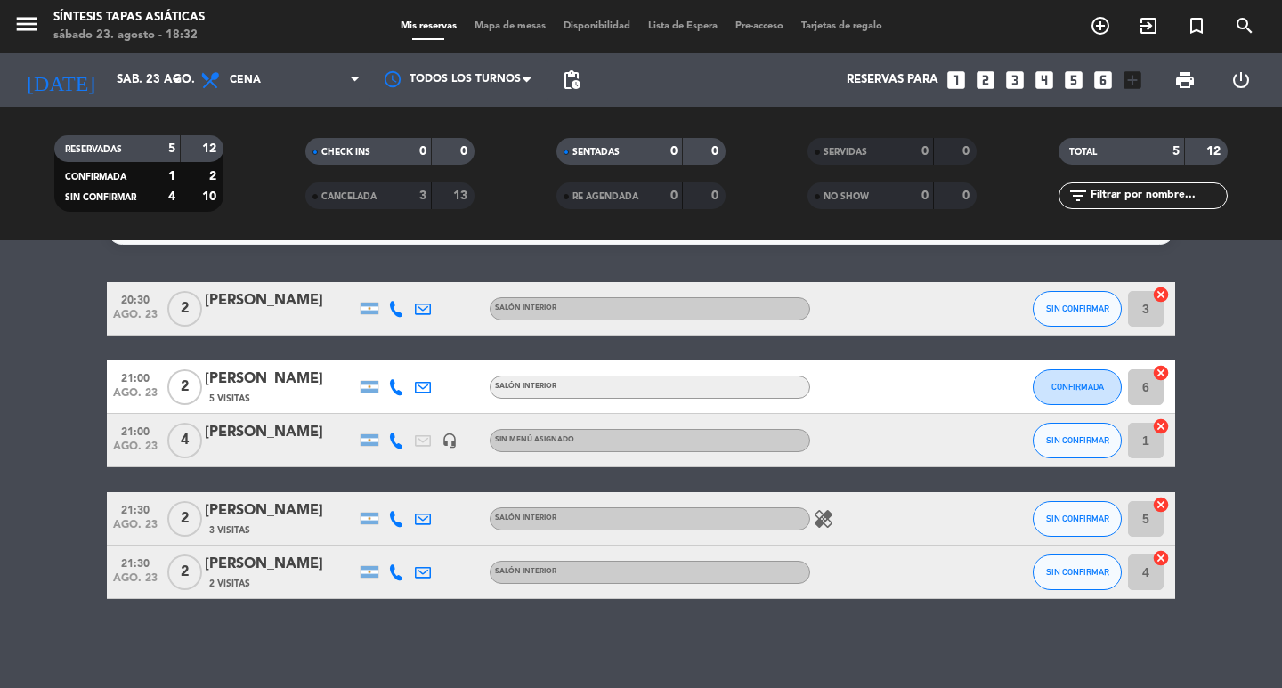
click at [272, 440] on div "[PERSON_NAME]" at bounding box center [280, 432] width 151 height 23
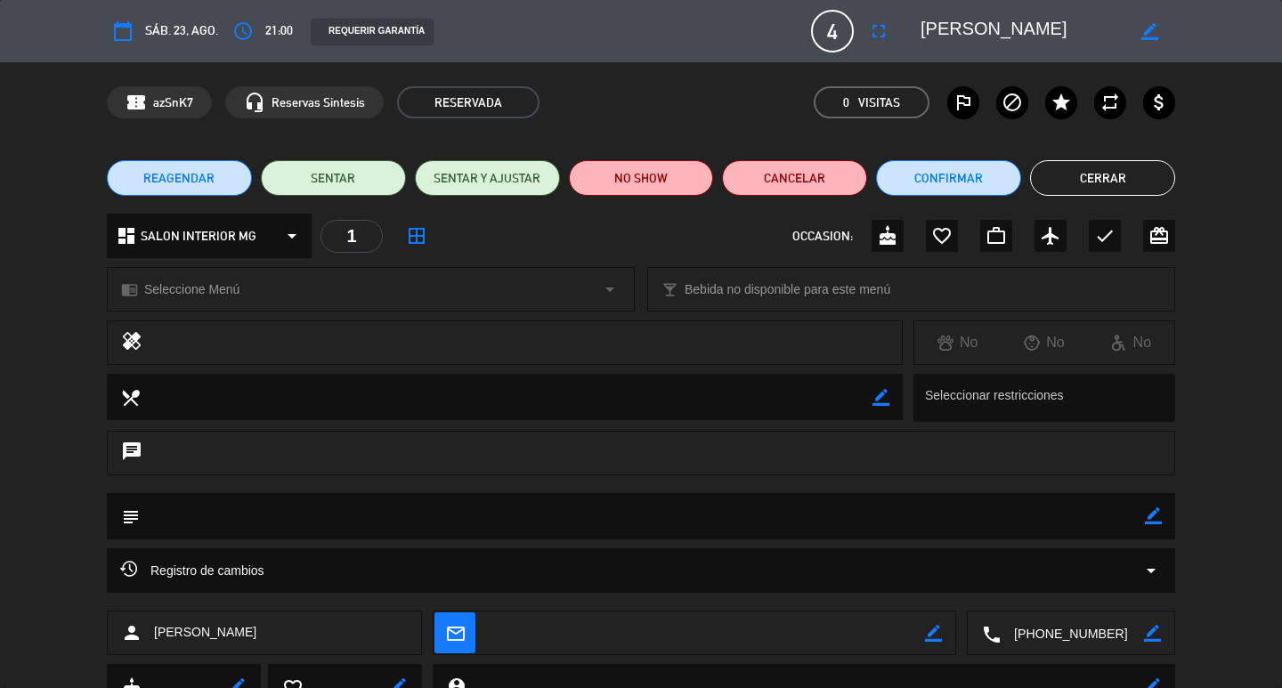
click at [1101, 199] on div "REAGENDAR SENTAR SENTAR Y AJUSTAR NO SHOW Cancelar Confirmar Cerrar" at bounding box center [641, 177] width 1282 height 71
click at [1121, 180] on button "Cerrar" at bounding box center [1102, 178] width 145 height 36
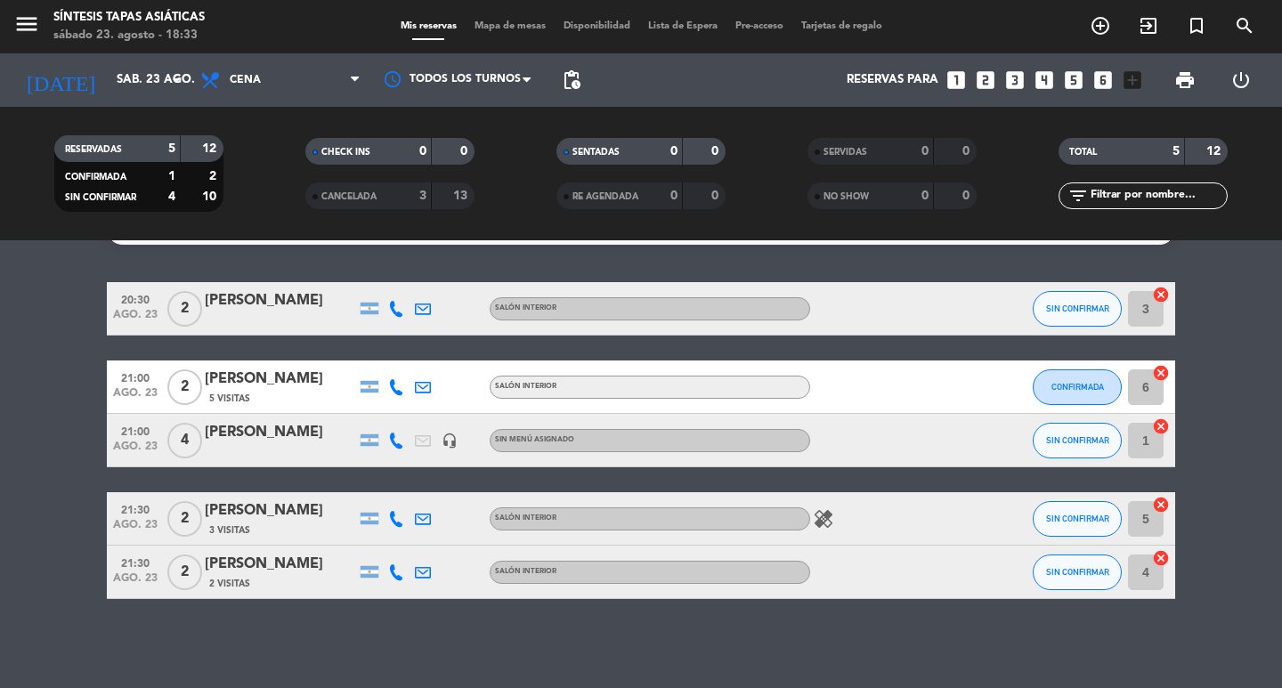
click at [283, 513] on div "[PERSON_NAME]" at bounding box center [280, 510] width 151 height 23
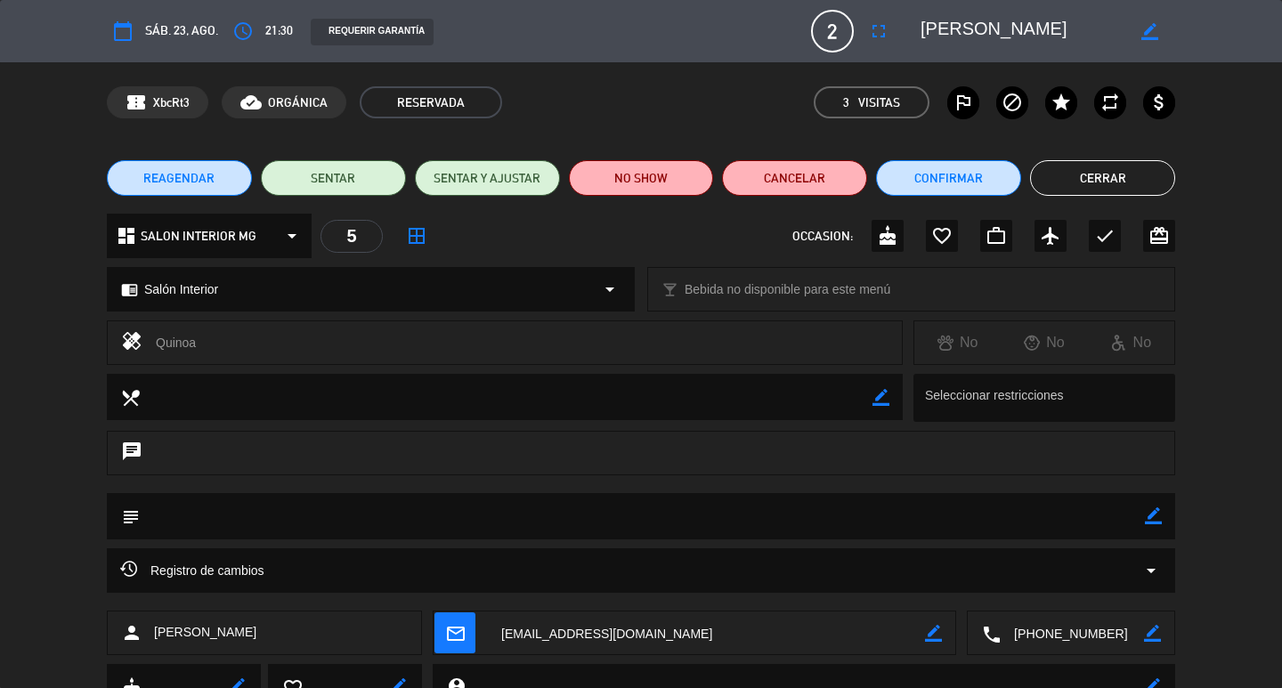
click at [1085, 182] on button "Cerrar" at bounding box center [1102, 178] width 145 height 36
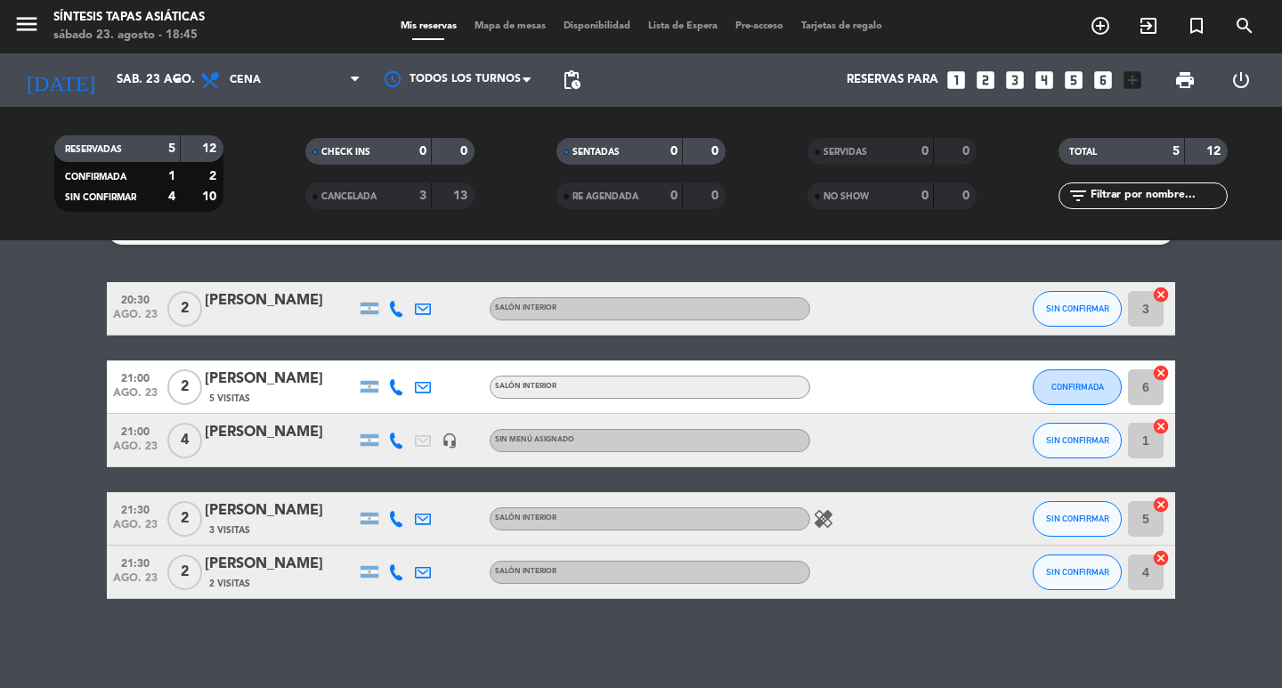
click at [275, 570] on div "[PERSON_NAME]" at bounding box center [280, 564] width 151 height 23
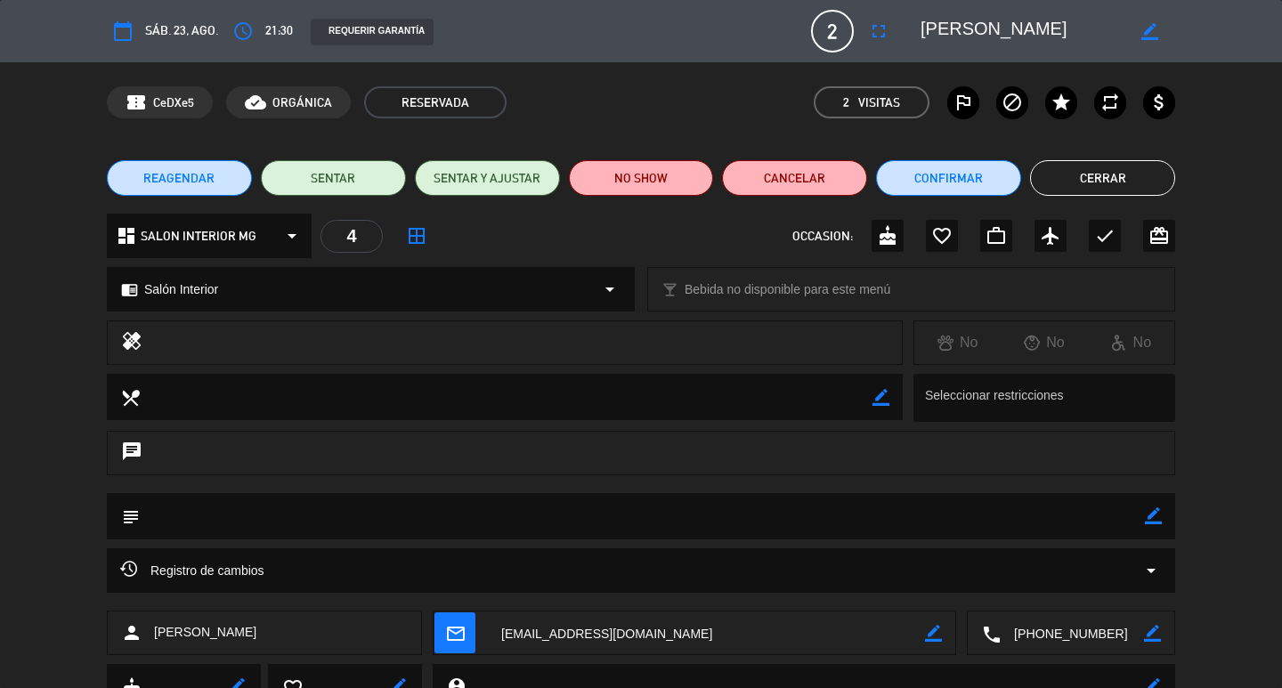
click at [1077, 170] on button "Cerrar" at bounding box center [1102, 178] width 145 height 36
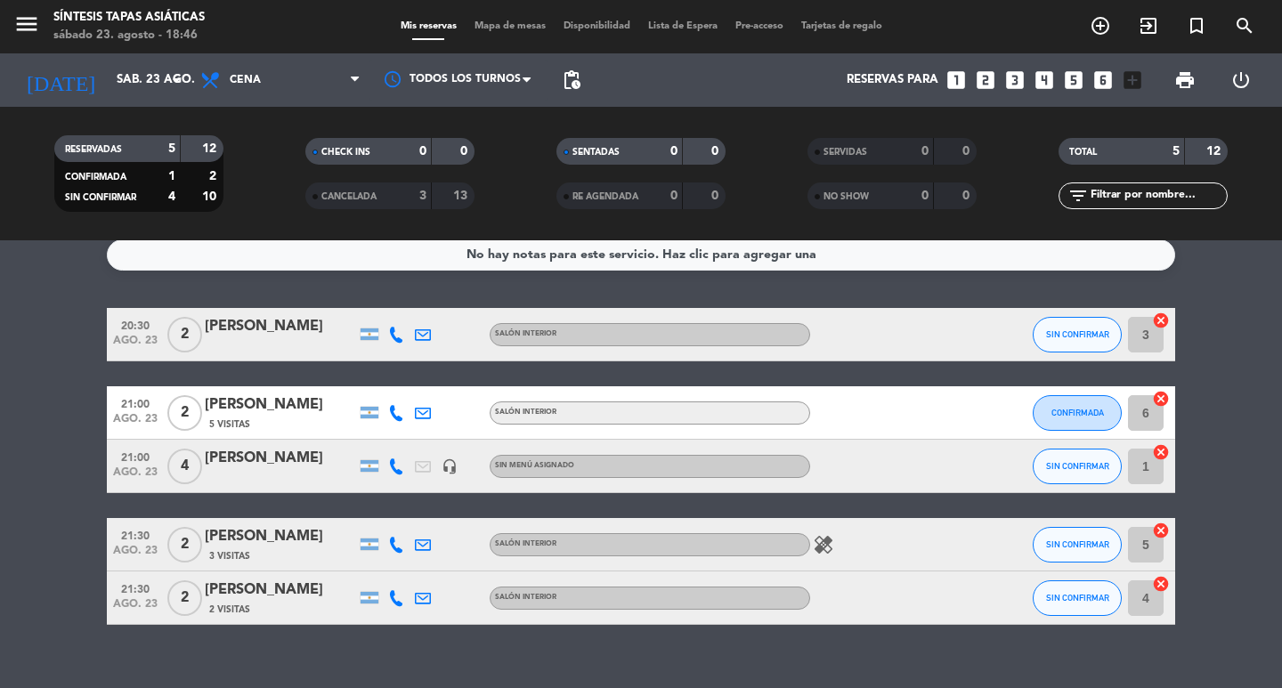
scroll to position [0, 0]
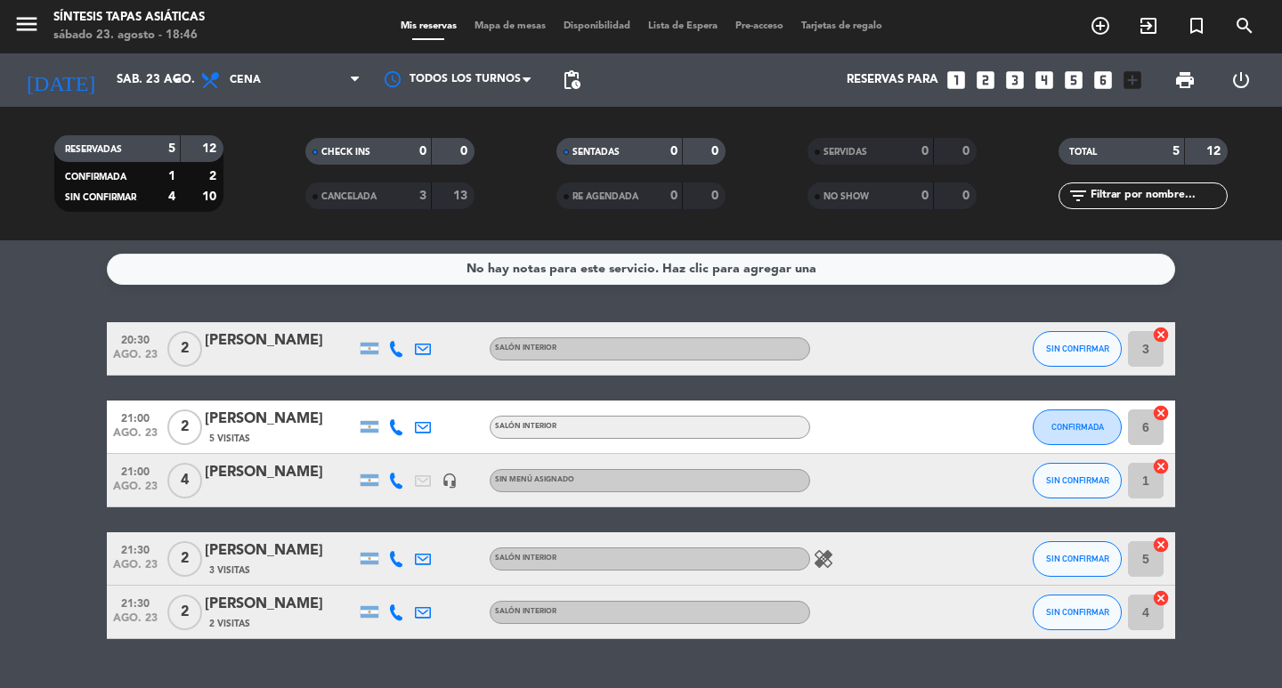
click at [392, 198] on div "3" at bounding box center [410, 196] width 36 height 20
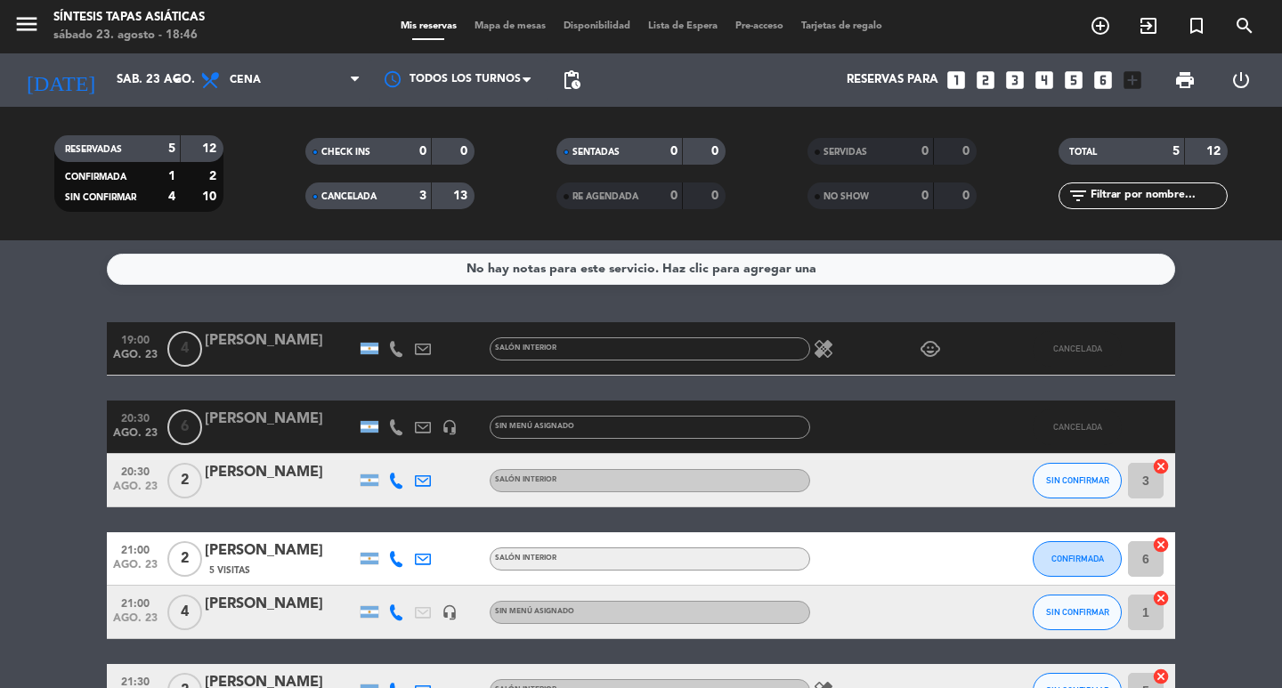
click at [358, 196] on span "CANCELADA" at bounding box center [348, 196] width 55 height 9
